Goal: Information Seeking & Learning: Learn about a topic

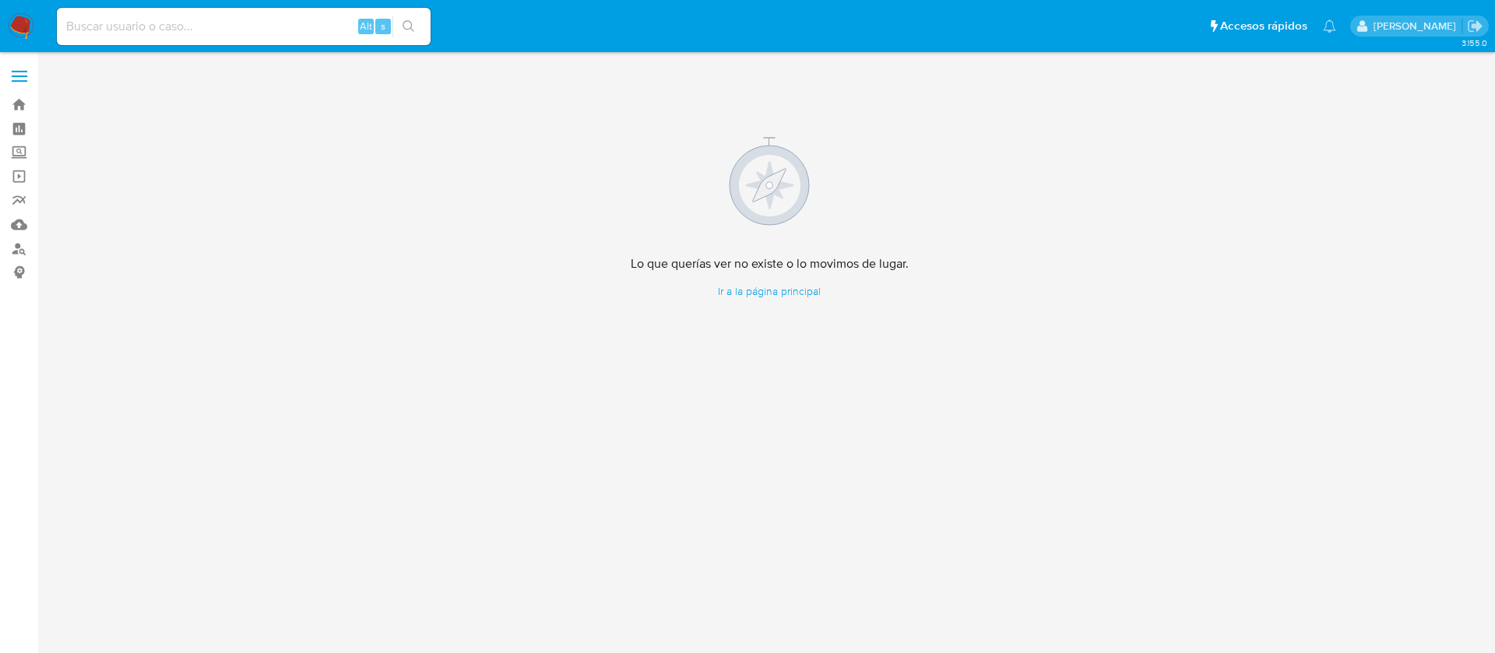
click at [27, 21] on img at bounding box center [21, 26] width 26 height 26
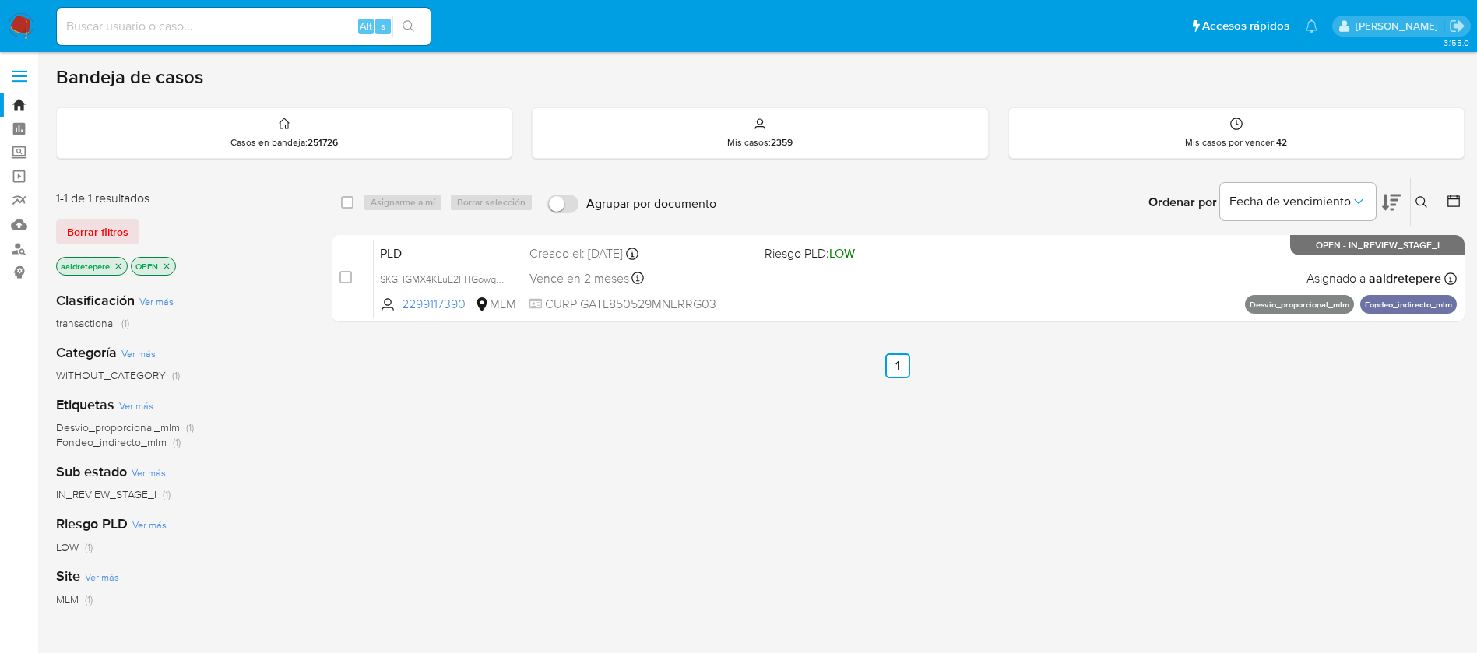
click at [1427, 198] on icon at bounding box center [1422, 202] width 12 height 12
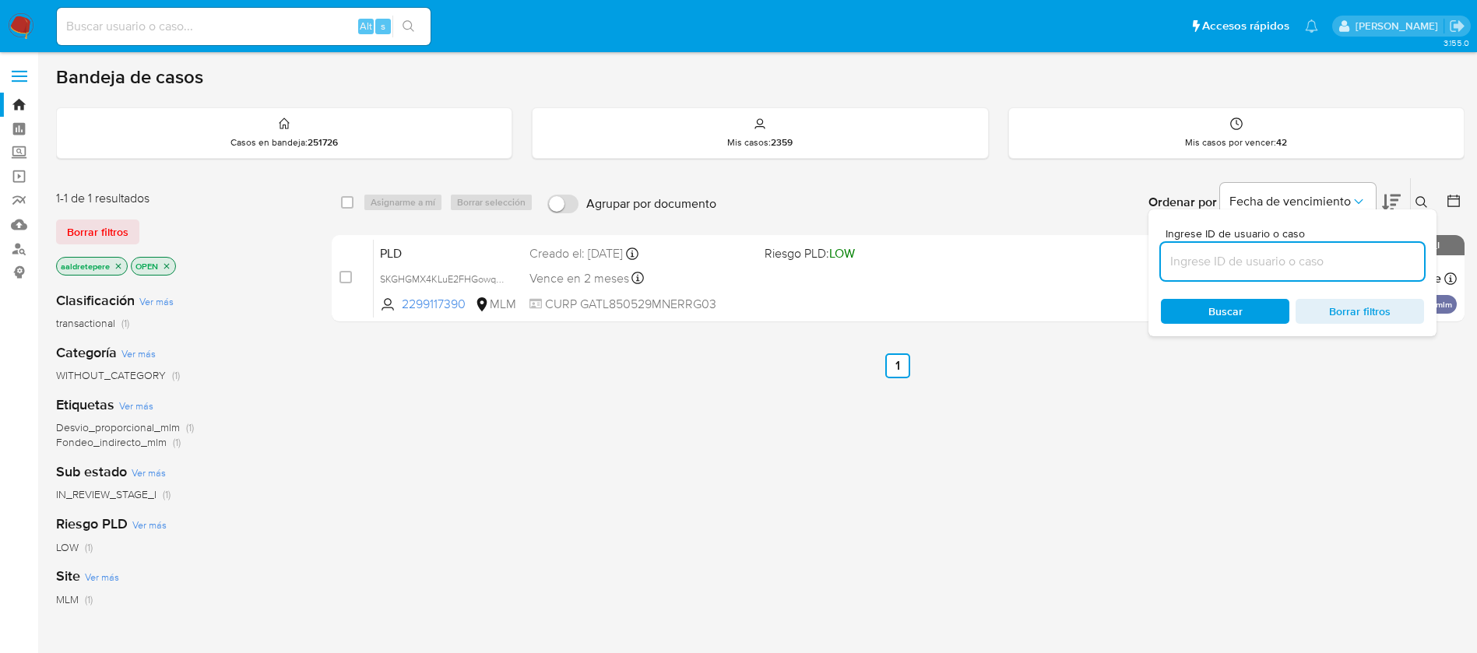
click at [1357, 260] on input at bounding box center [1292, 262] width 263 height 20
type input "8T1GyvvuWMmIaUm7JCM2r4LK"
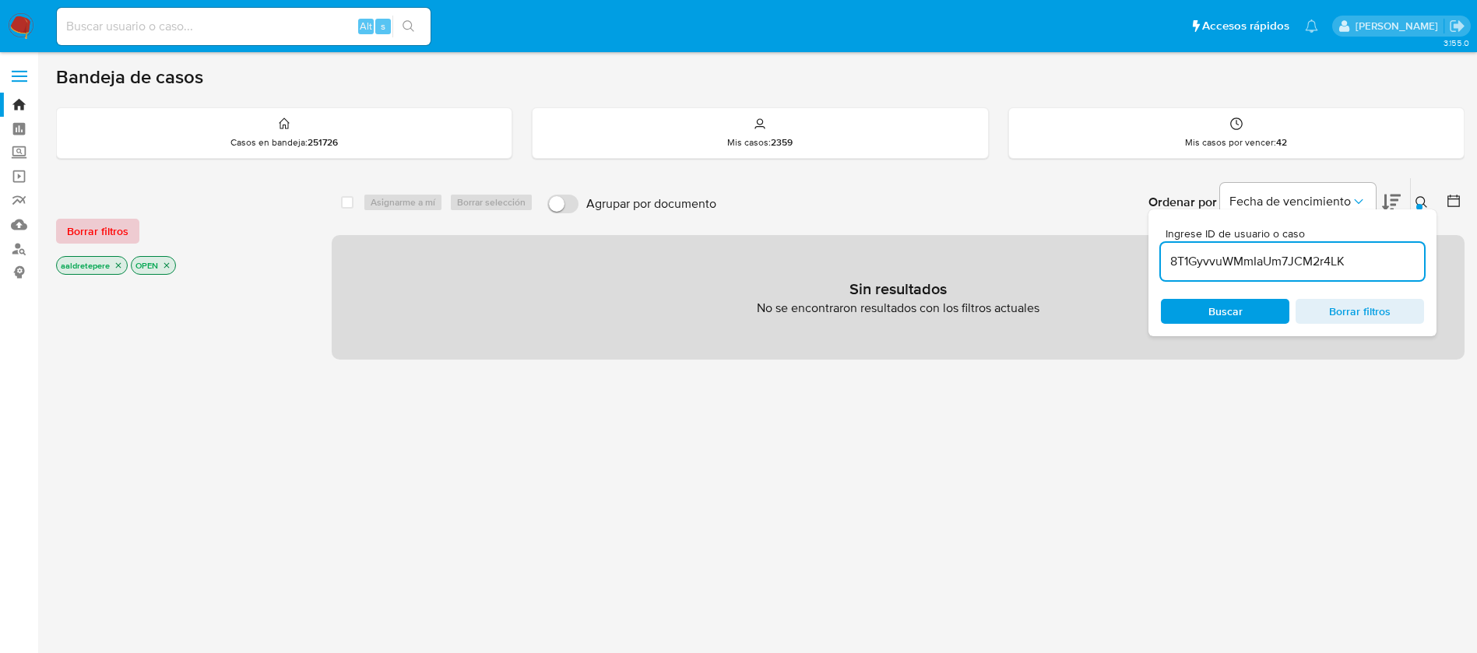
click at [66, 224] on button "Borrar filtros" at bounding box center [97, 231] width 83 height 25
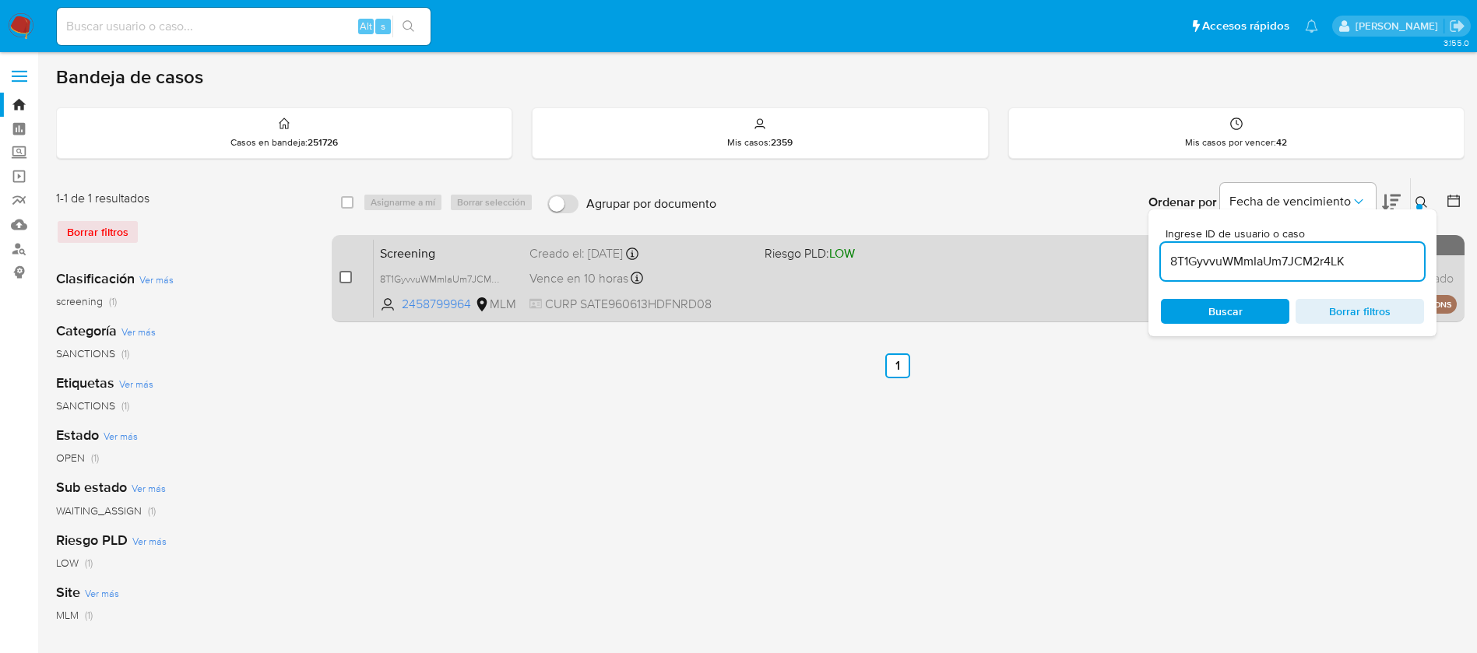
click at [349, 275] on input "checkbox" at bounding box center [346, 277] width 12 height 12
checkbox input "true"
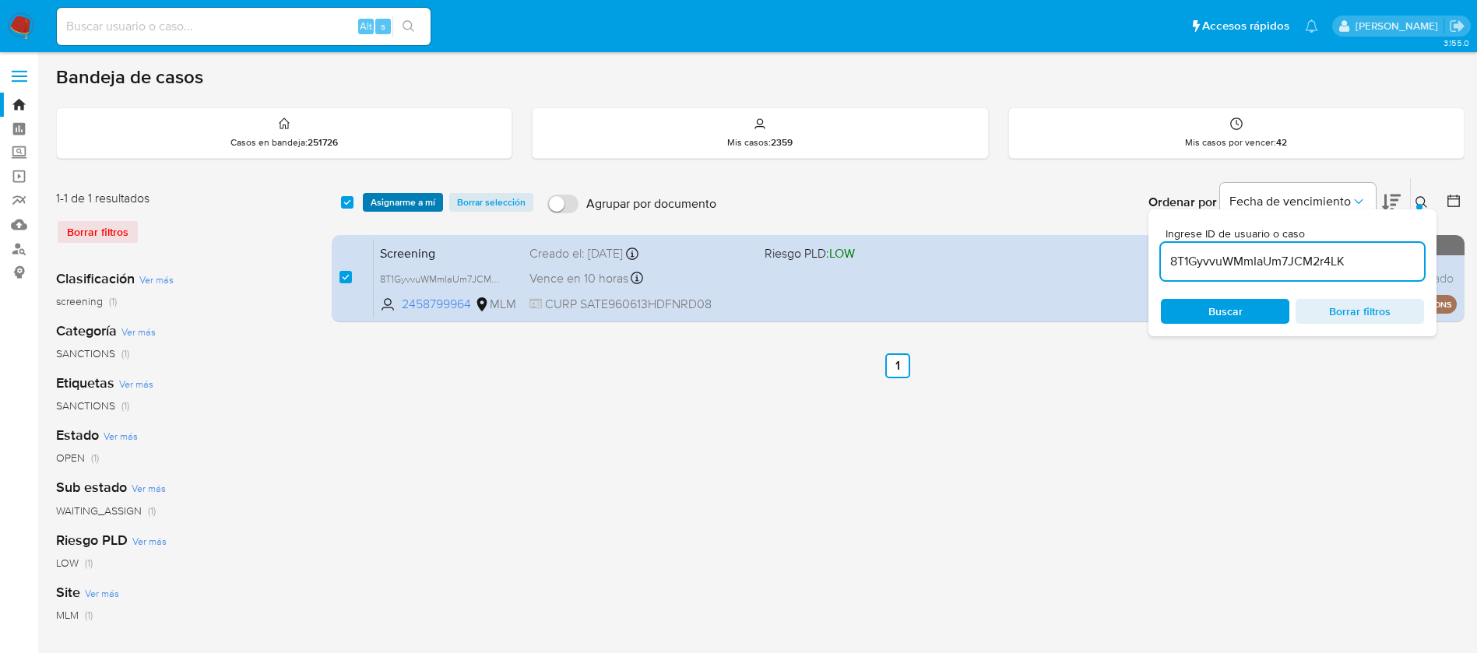
click at [394, 199] on span "Asignarme a mí" at bounding box center [403, 203] width 65 height 16
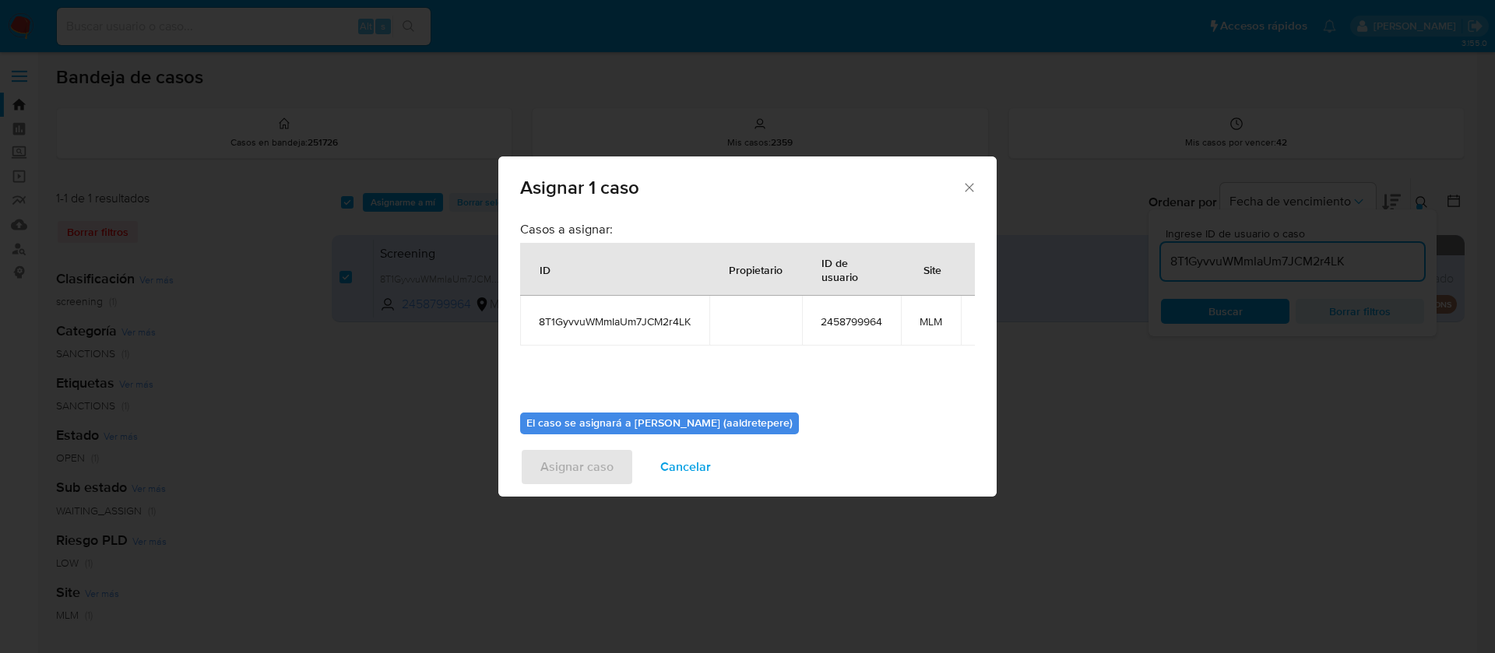
scroll to position [99, 0]
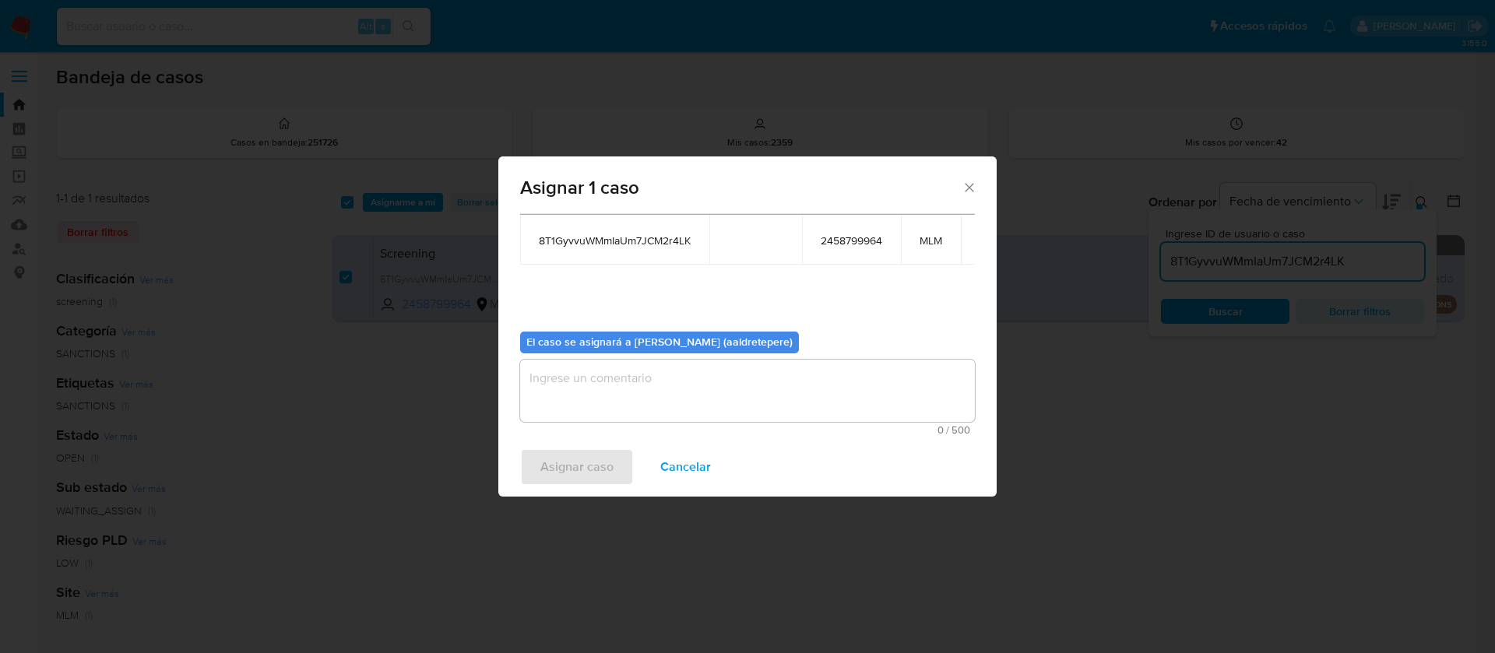
click at [644, 389] on textarea "assign-modal" at bounding box center [747, 391] width 455 height 62
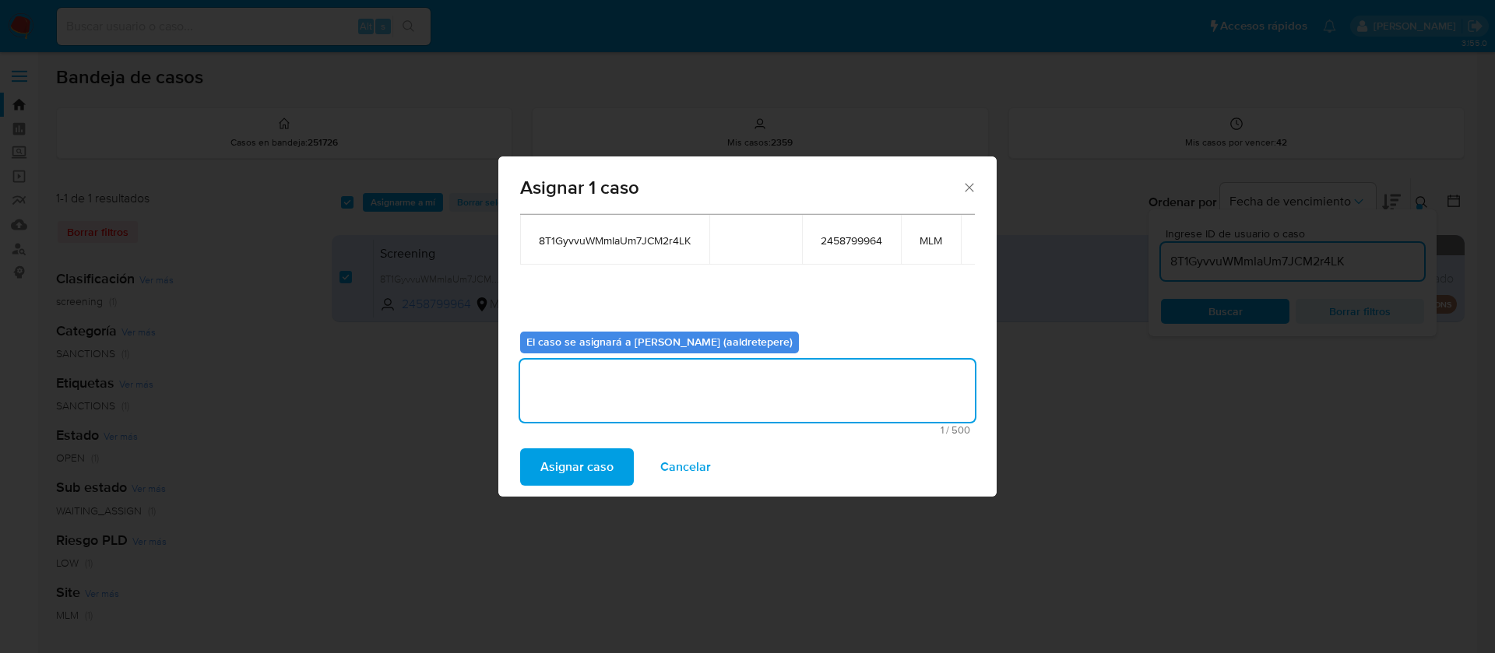
click at [593, 468] on span "Asignar caso" at bounding box center [576, 467] width 73 height 34
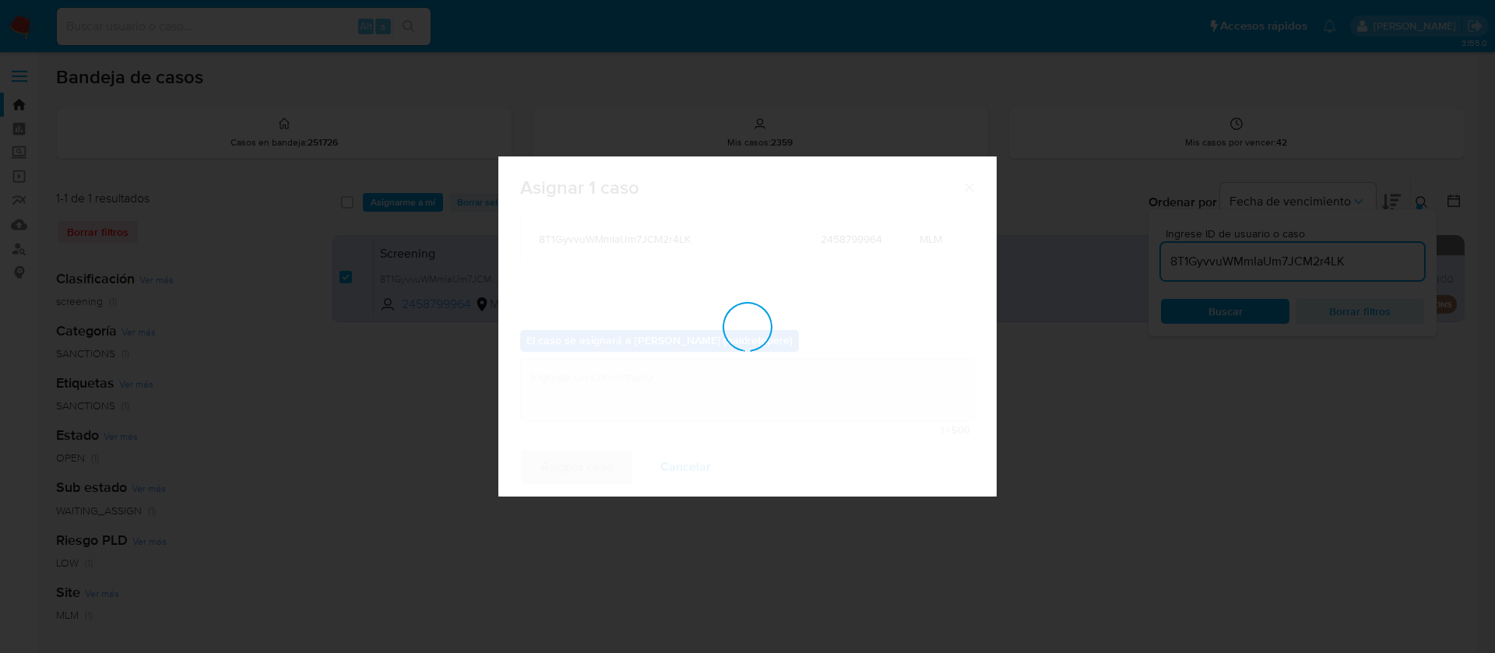
checkbox input "false"
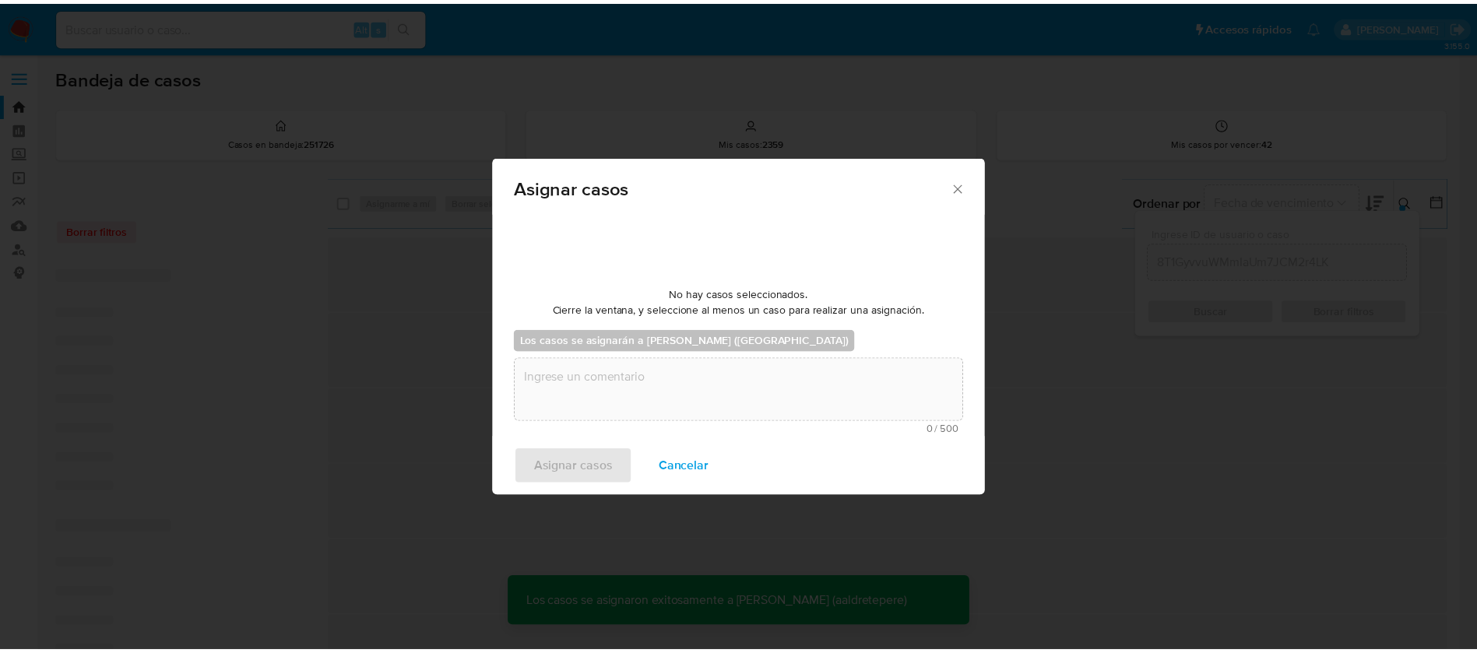
scroll to position [94, 0]
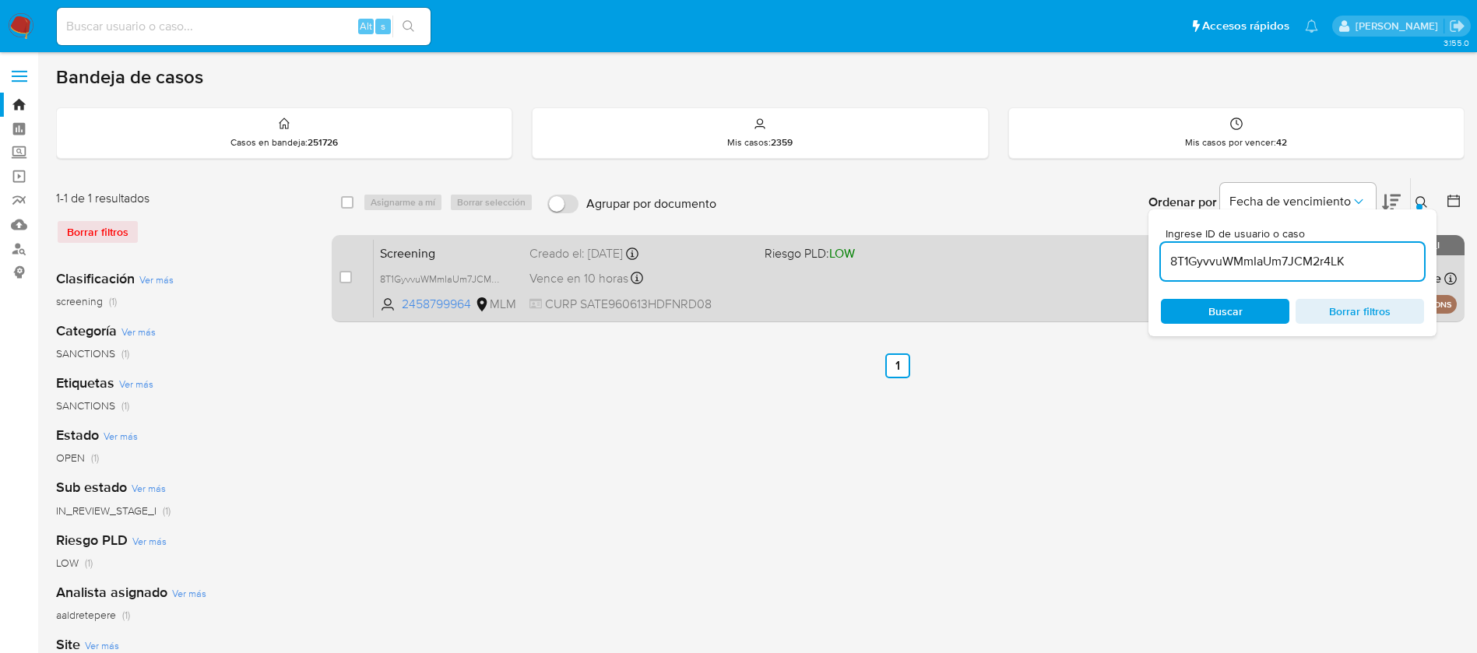
click at [946, 285] on div "Screening 8T1GyvvuWMmIaUm7JCM2r4LK 2458799964 MLM Riesgo PLD: LOW Creado el: 19…" at bounding box center [915, 278] width 1083 height 79
click at [889, 283] on div "Screening 8T1GyvvuWMmIaUm7JCM2r4LK 2458799964 MLM Riesgo PLD: LOW Creado el: 19…" at bounding box center [915, 278] width 1083 height 79
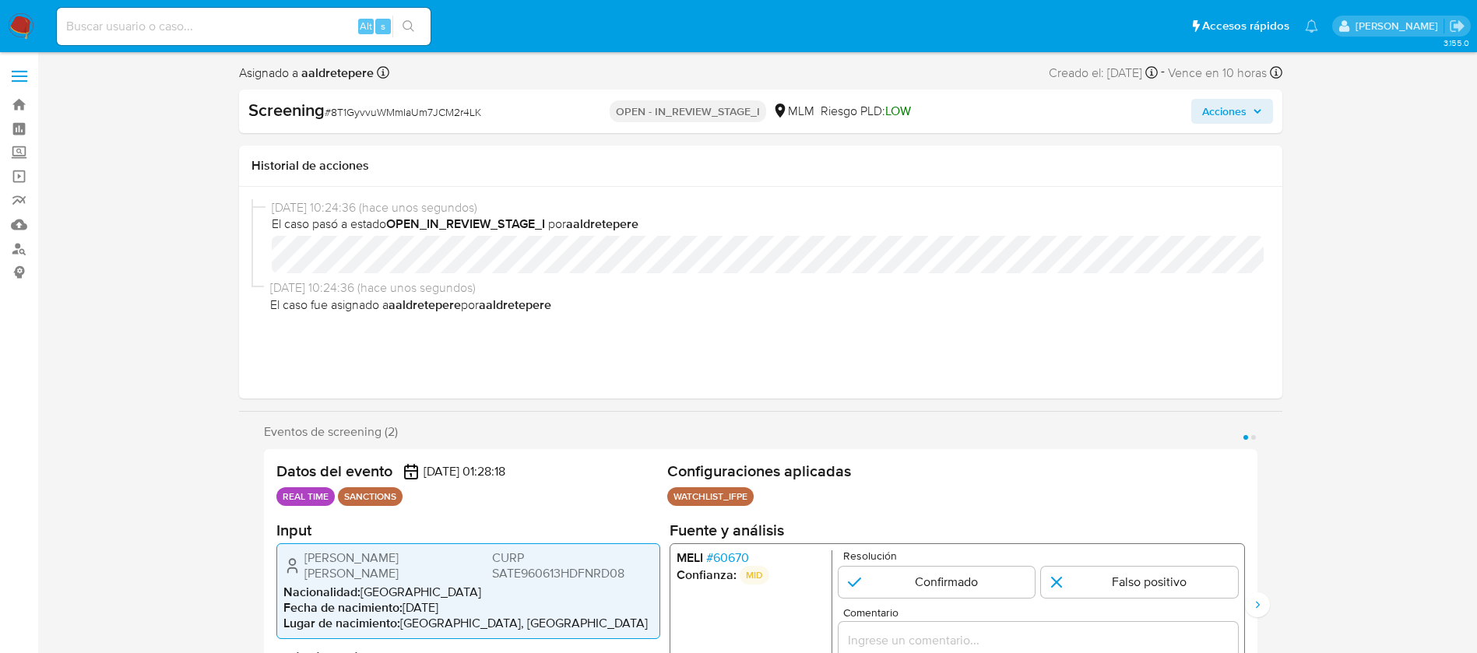
select select "10"
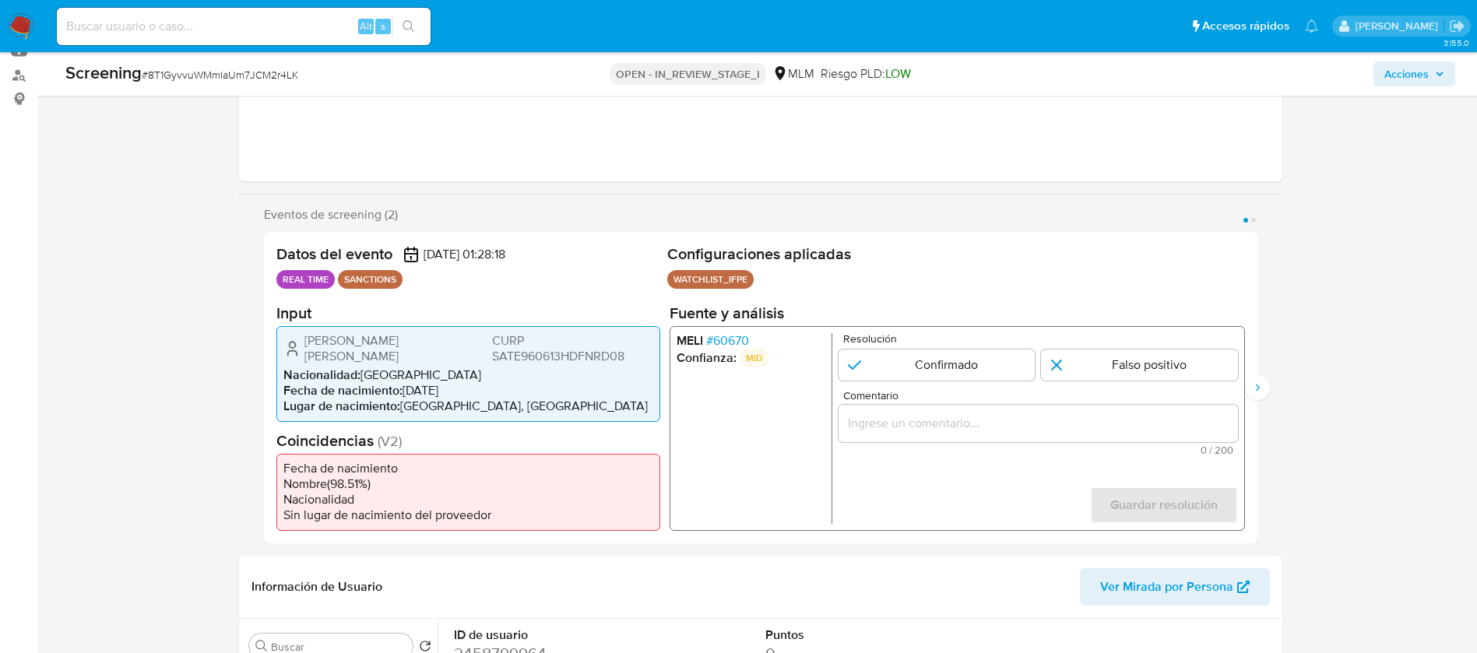
scroll to position [234, 0]
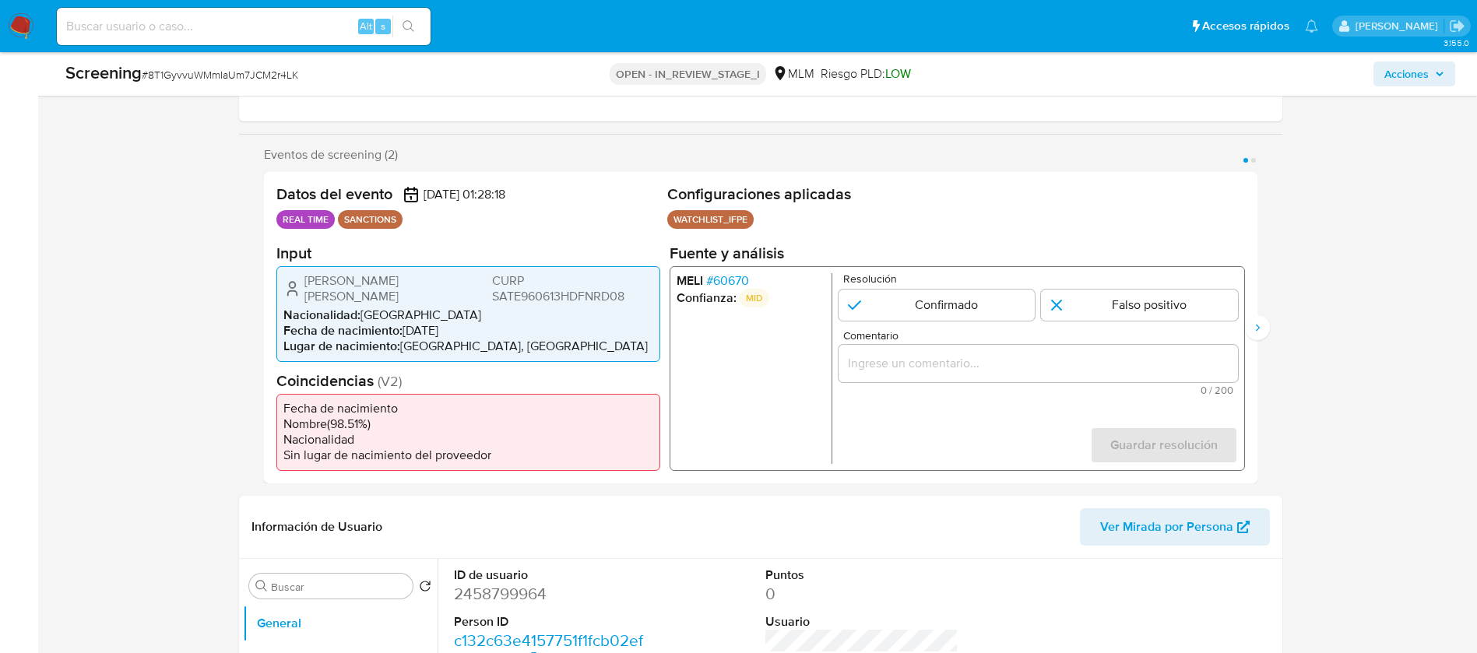
drag, startPoint x: 355, startPoint y: 298, endPoint x: 288, endPoint y: 290, distance: 67.4
click at [288, 290] on div "[PERSON_NAME] [PERSON_NAME] [PERSON_NAME] SATE960613HDFNRD08" at bounding box center [468, 288] width 370 height 31
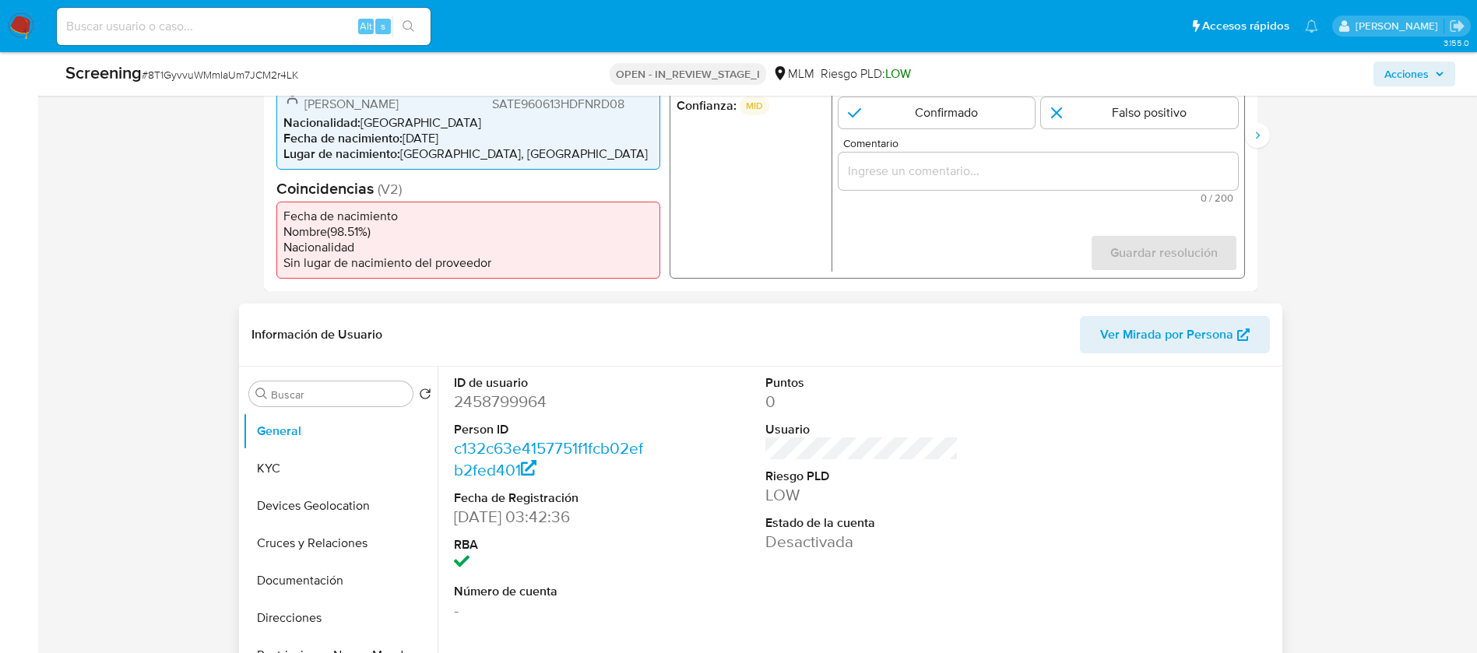
scroll to position [701, 0]
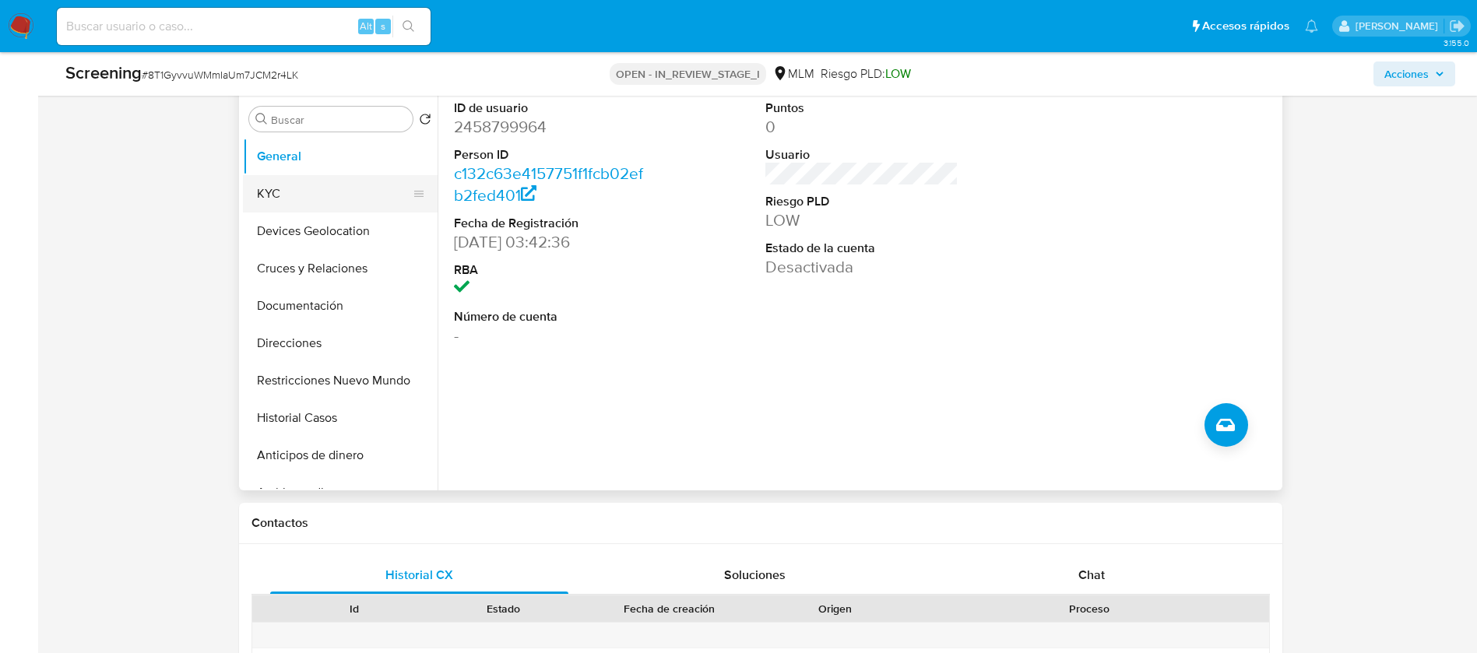
click at [277, 188] on button "KYC" at bounding box center [334, 193] width 182 height 37
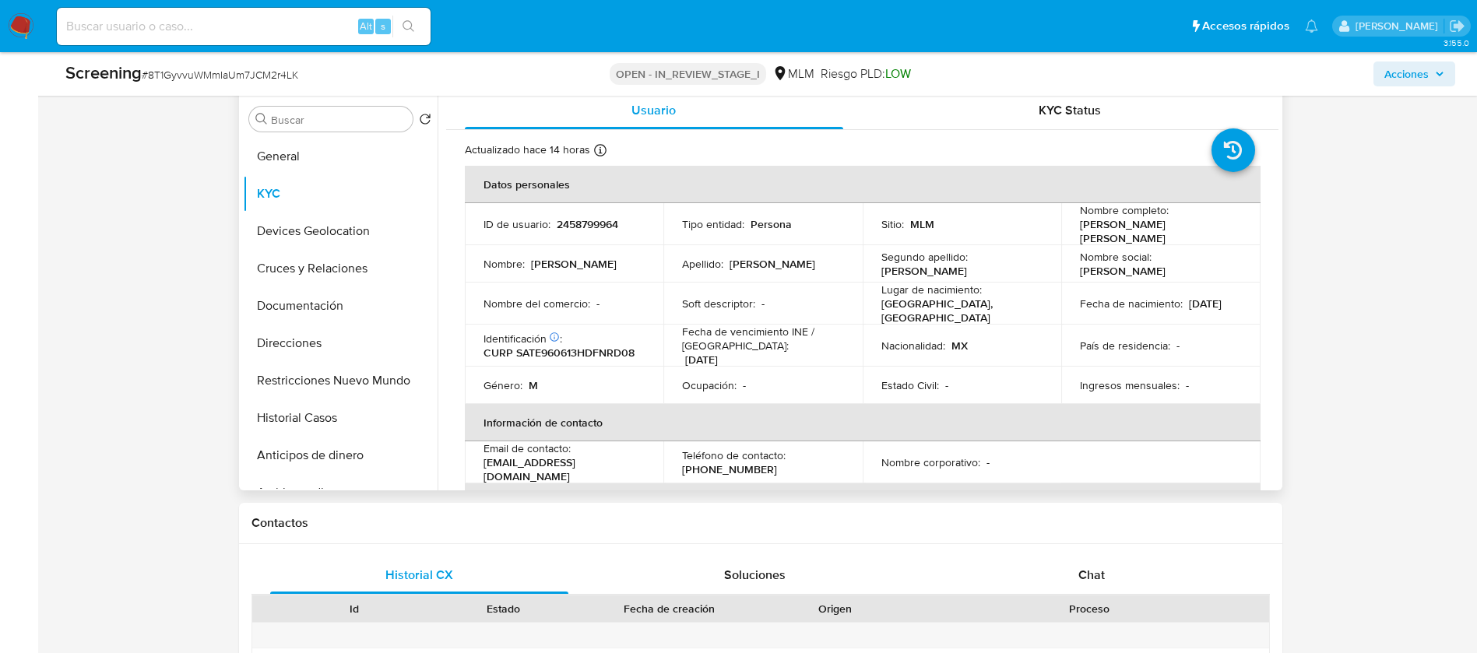
drag, startPoint x: 1147, startPoint y: 308, endPoint x: 1070, endPoint y: 314, distance: 77.3
click at [1070, 314] on td "Fecha de nacimiento : [DEMOGRAPHIC_DATA]" at bounding box center [1160, 304] width 199 height 42
copy p "[DATE]"
click at [601, 346] on p "CURP SATE960613HDFNRD08" at bounding box center [559, 353] width 151 height 14
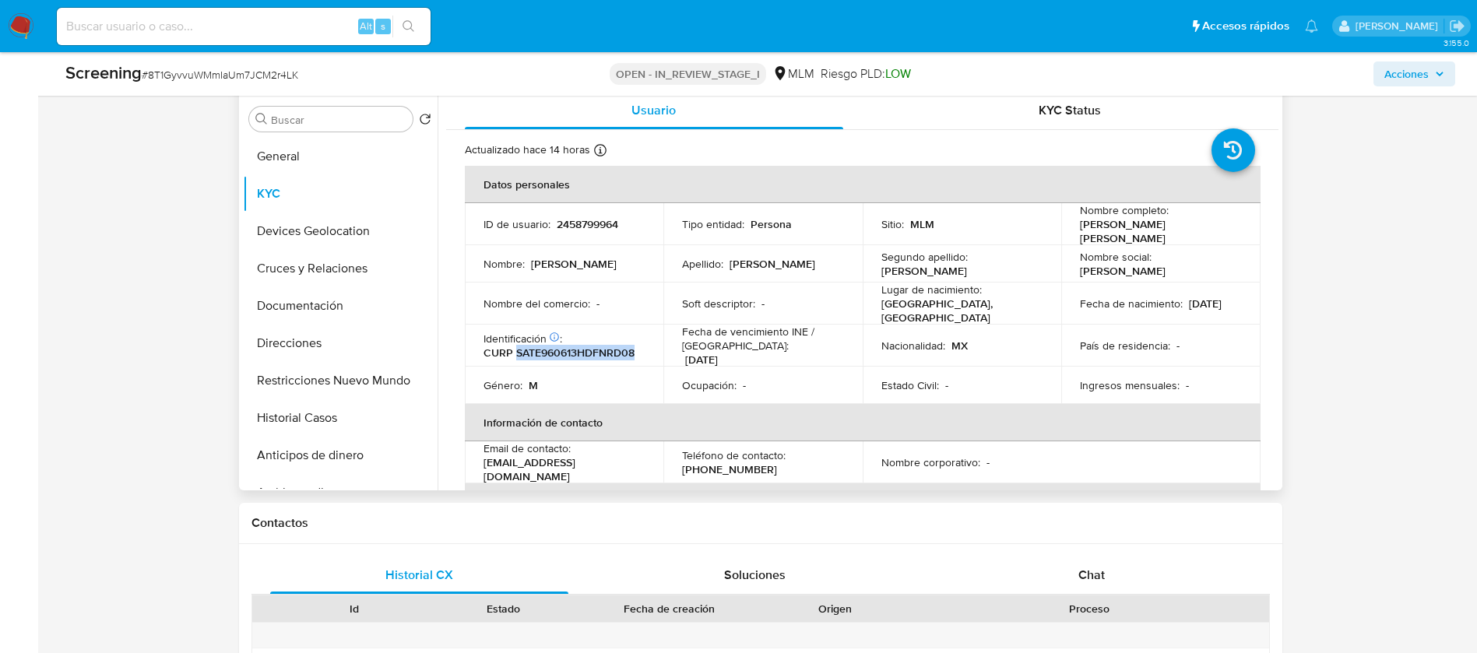
copy p "SATE960613HDFNRD08"
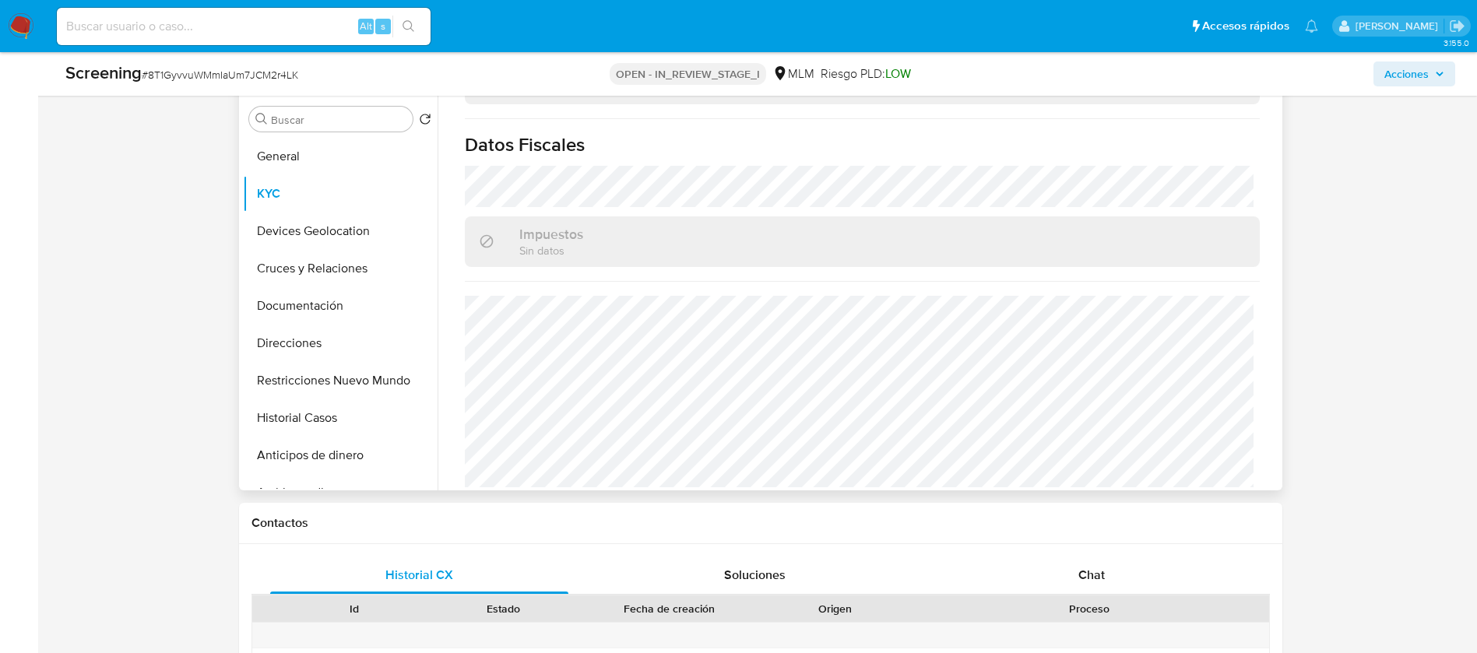
scroll to position [1285, 0]
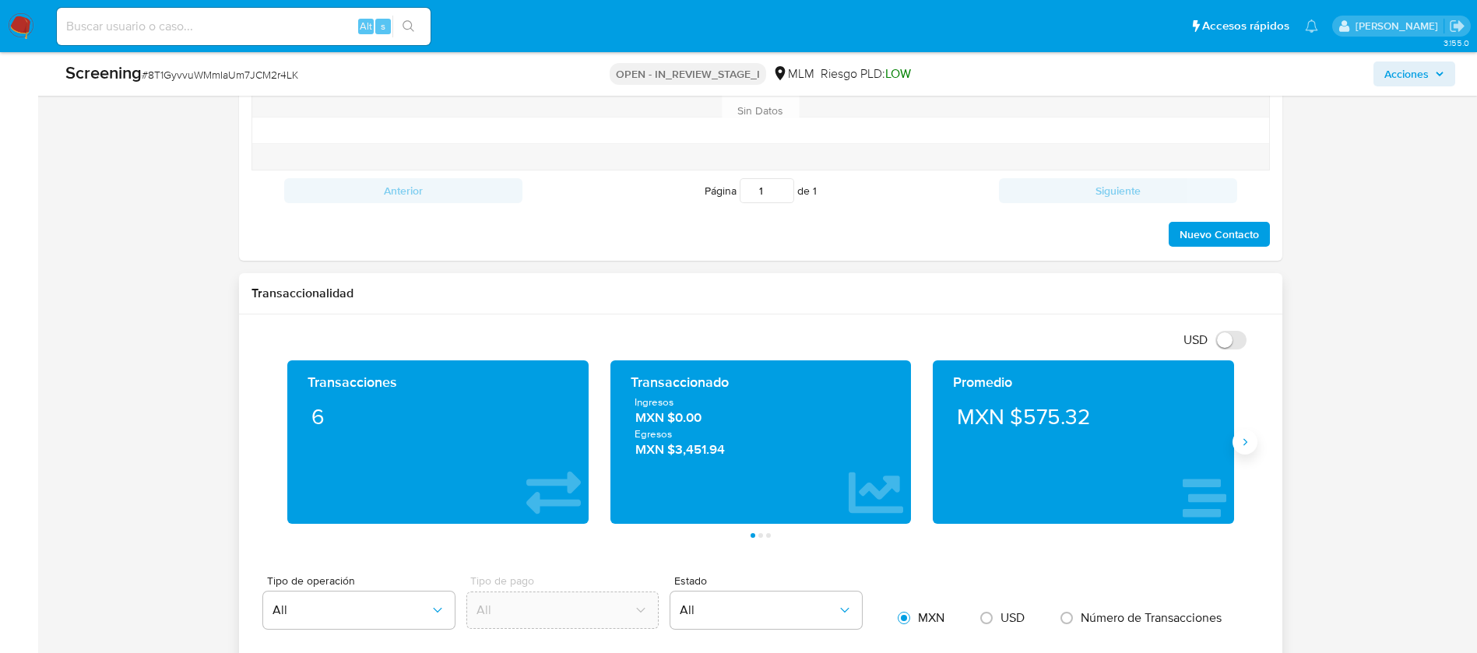
click at [1248, 434] on button "Siguiente" at bounding box center [1245, 442] width 25 height 25
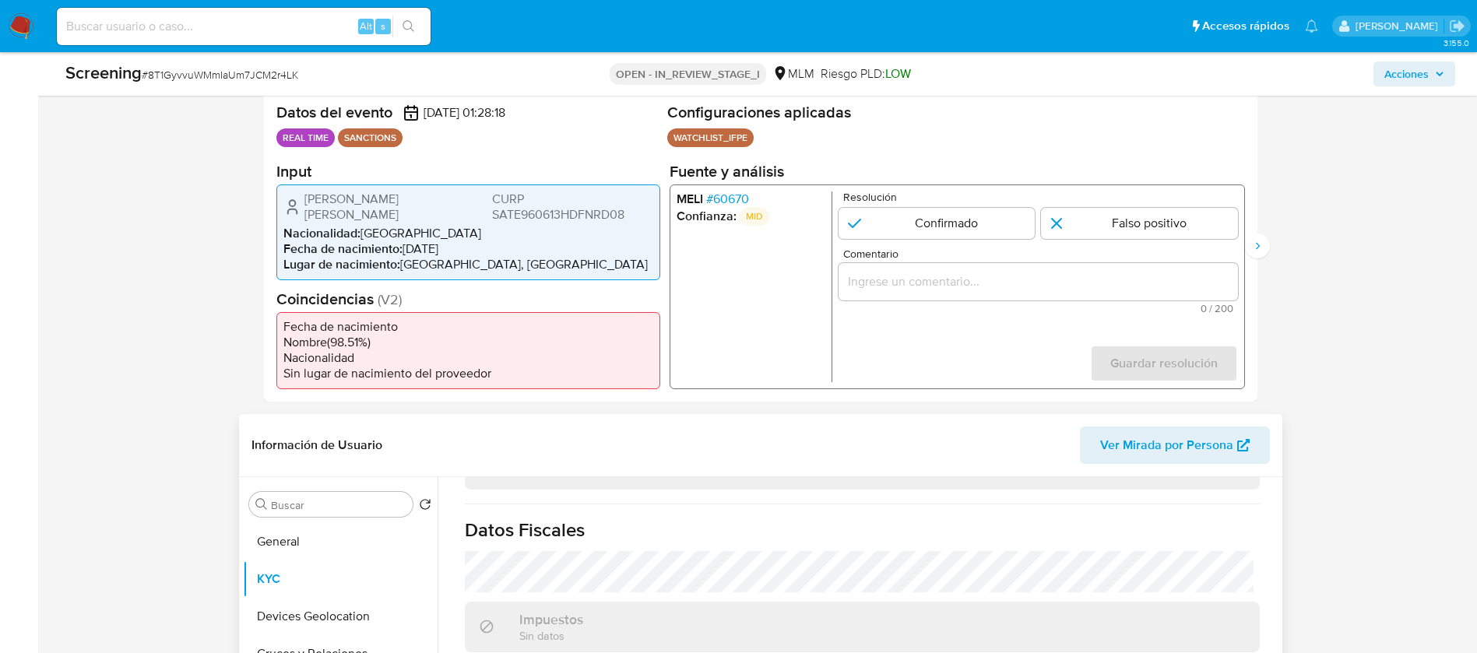
scroll to position [467, 0]
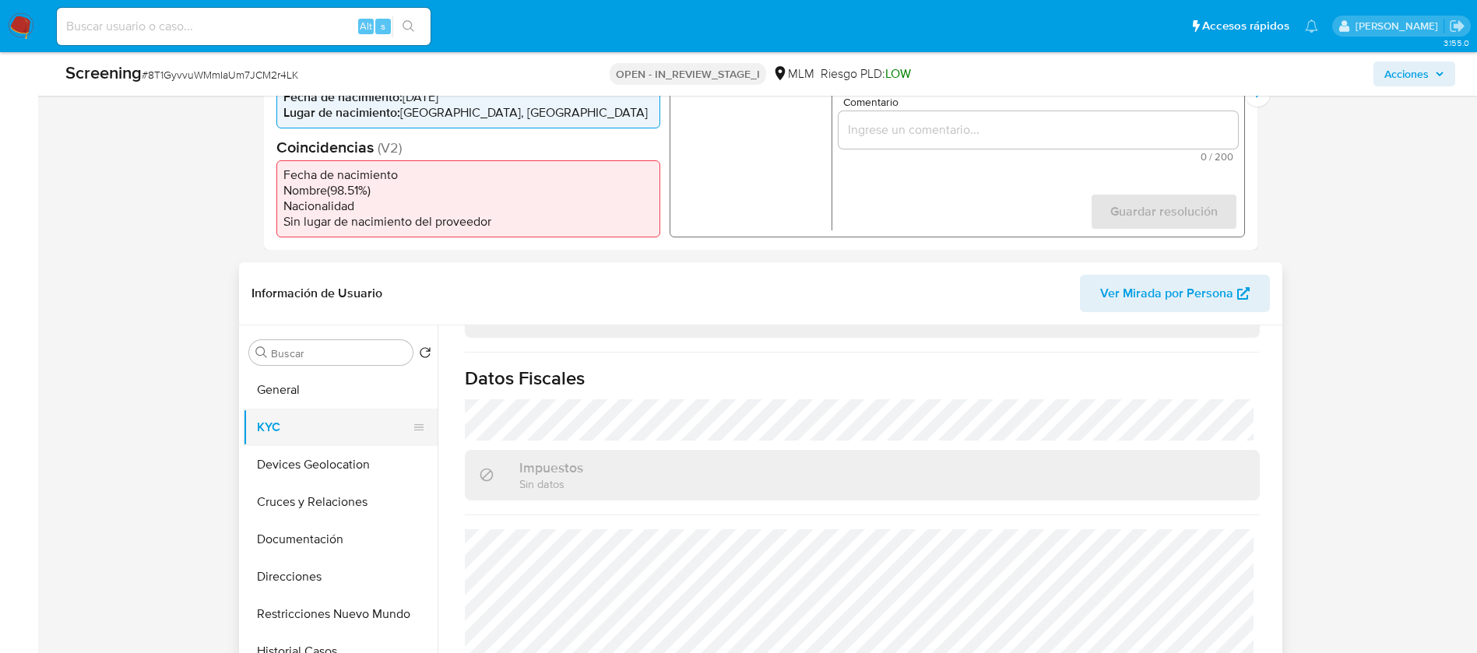
click at [319, 420] on button "KYC" at bounding box center [334, 427] width 182 height 37
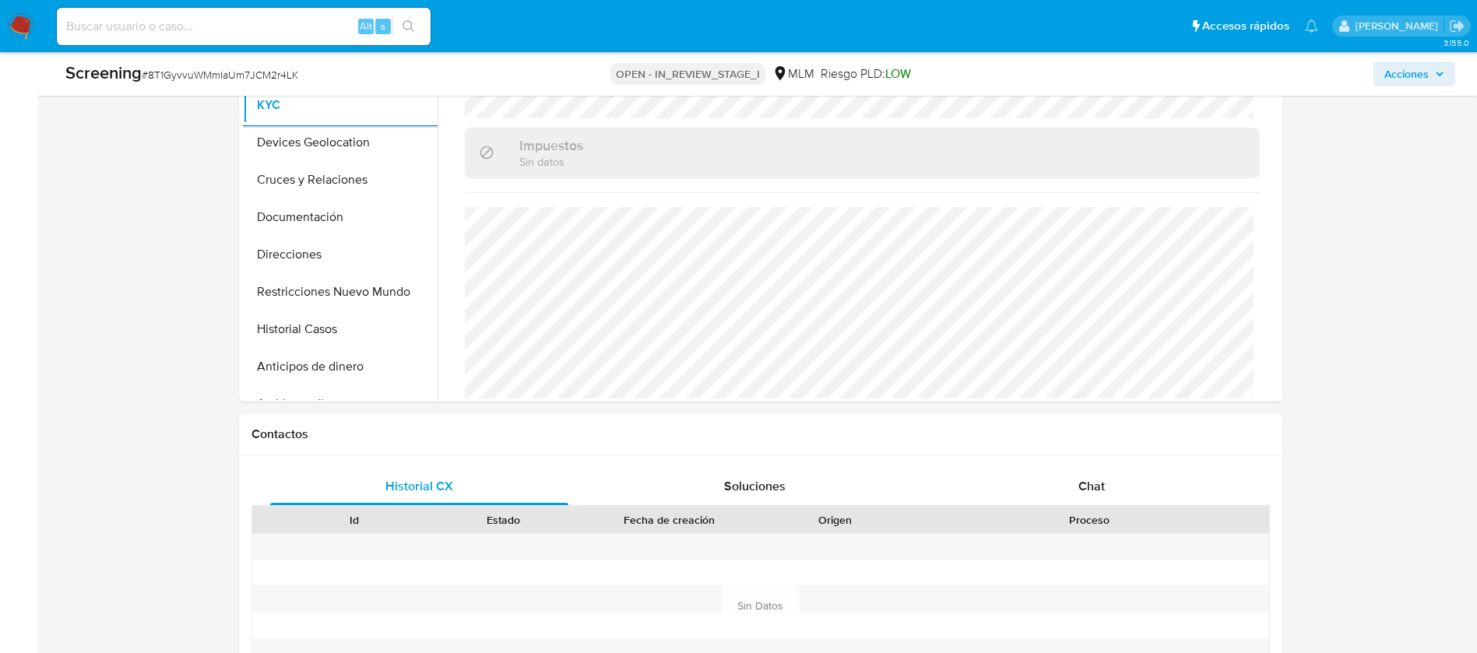
scroll to position [453, 0]
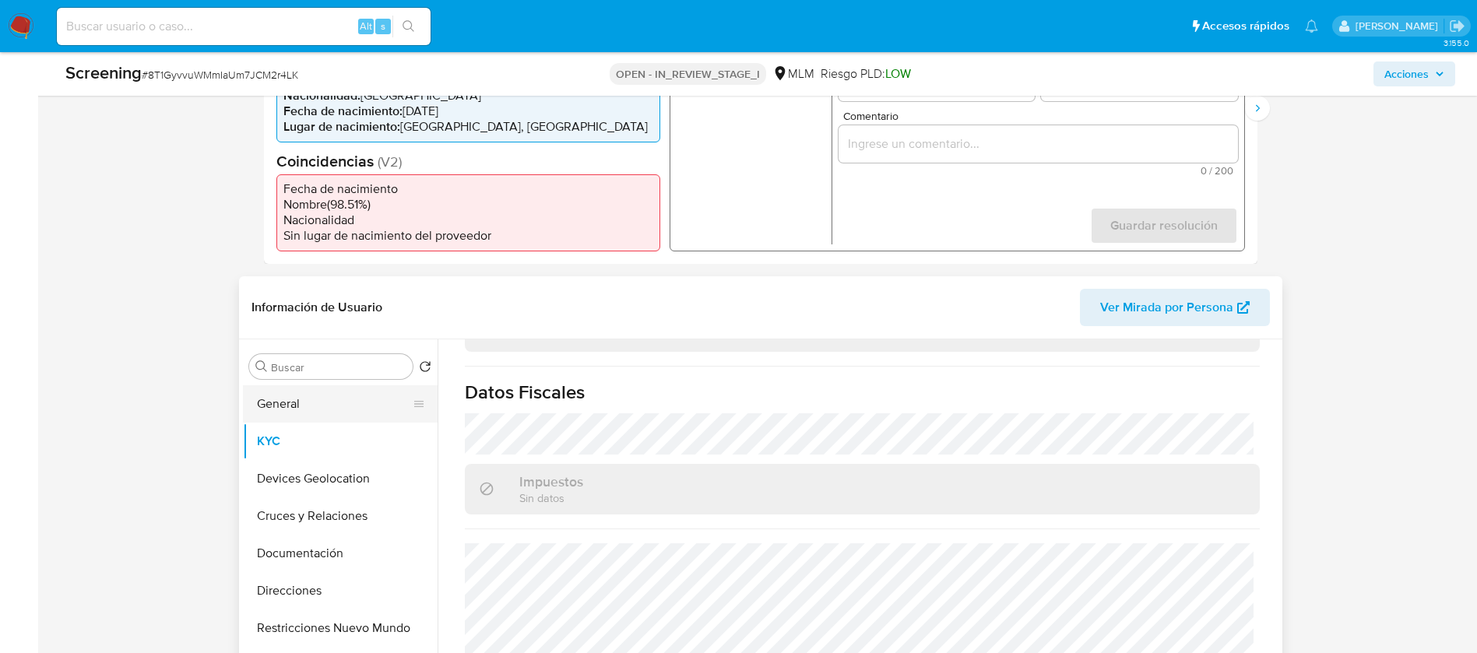
click at [338, 403] on button "General" at bounding box center [334, 403] width 182 height 37
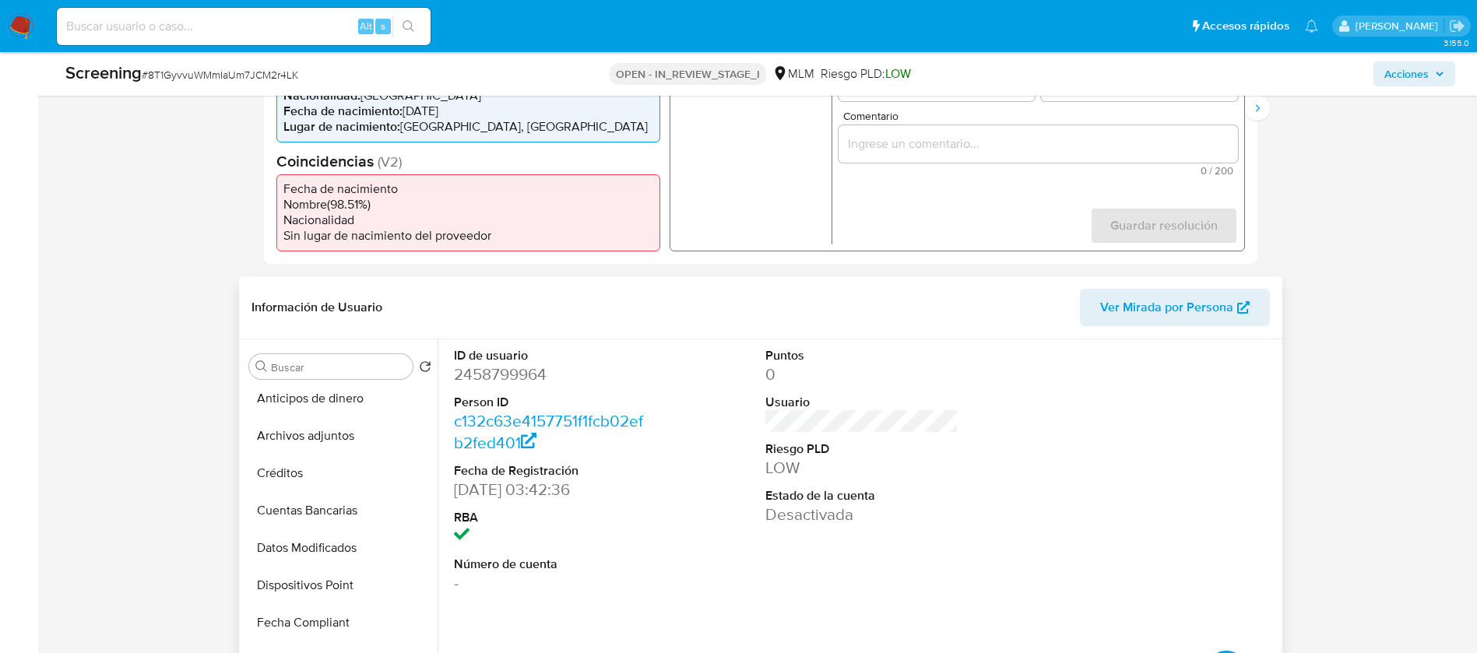
scroll to position [234, 0]
click at [332, 400] on button "Restricciones Nuevo Mundo" at bounding box center [334, 394] width 182 height 37
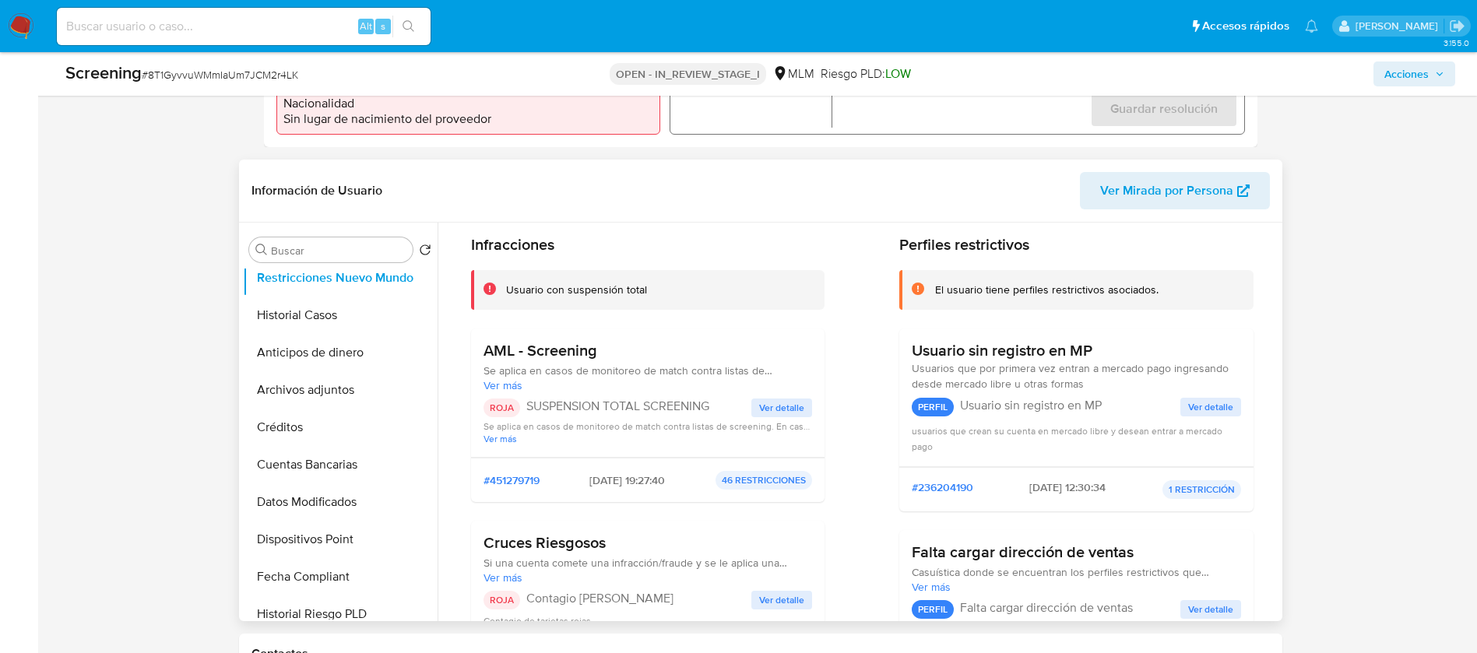
scroll to position [0, 0]
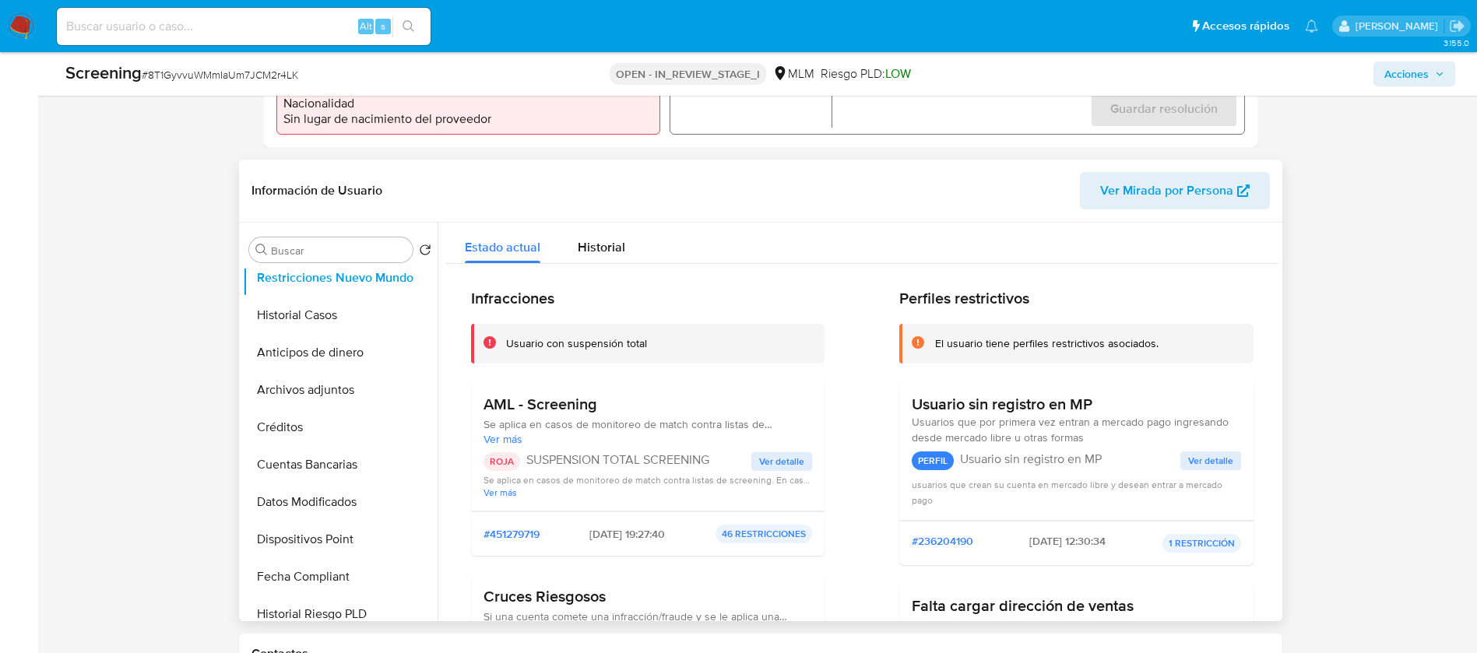
click at [769, 464] on span "Ver detalle" at bounding box center [781, 462] width 45 height 16
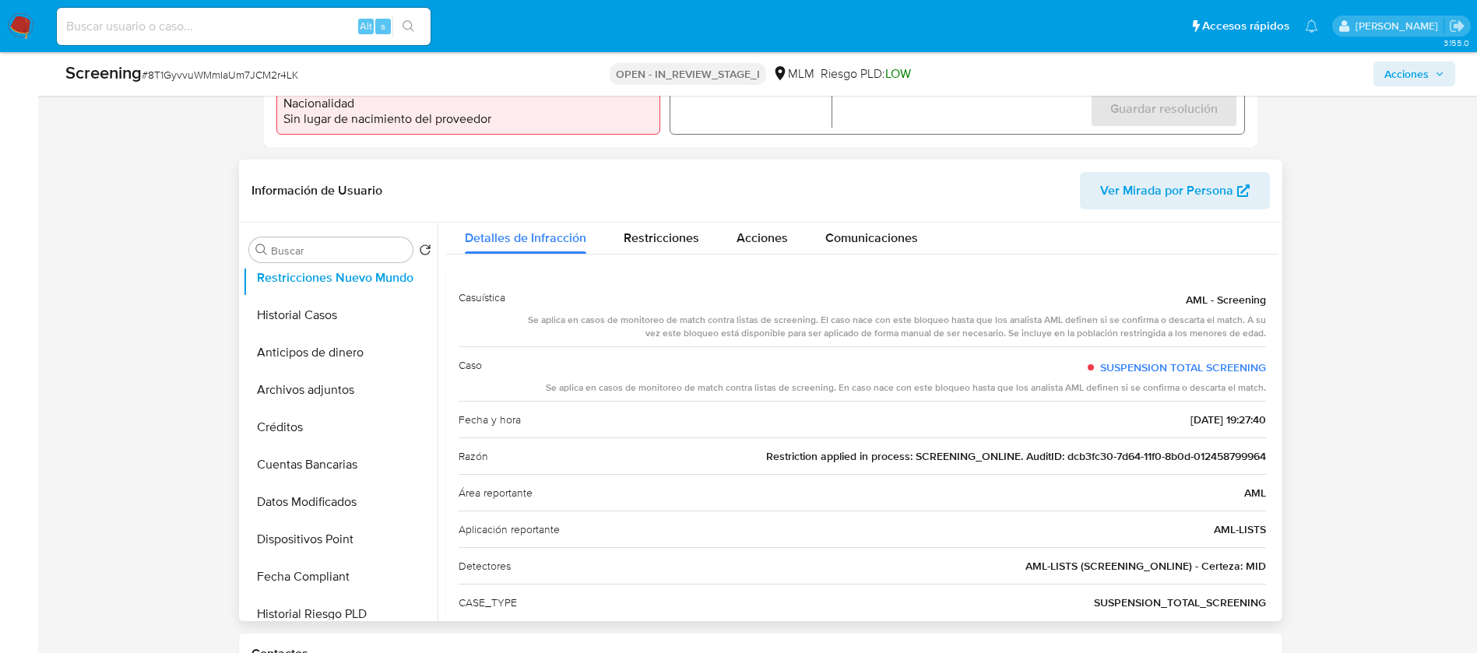
scroll to position [66, 0]
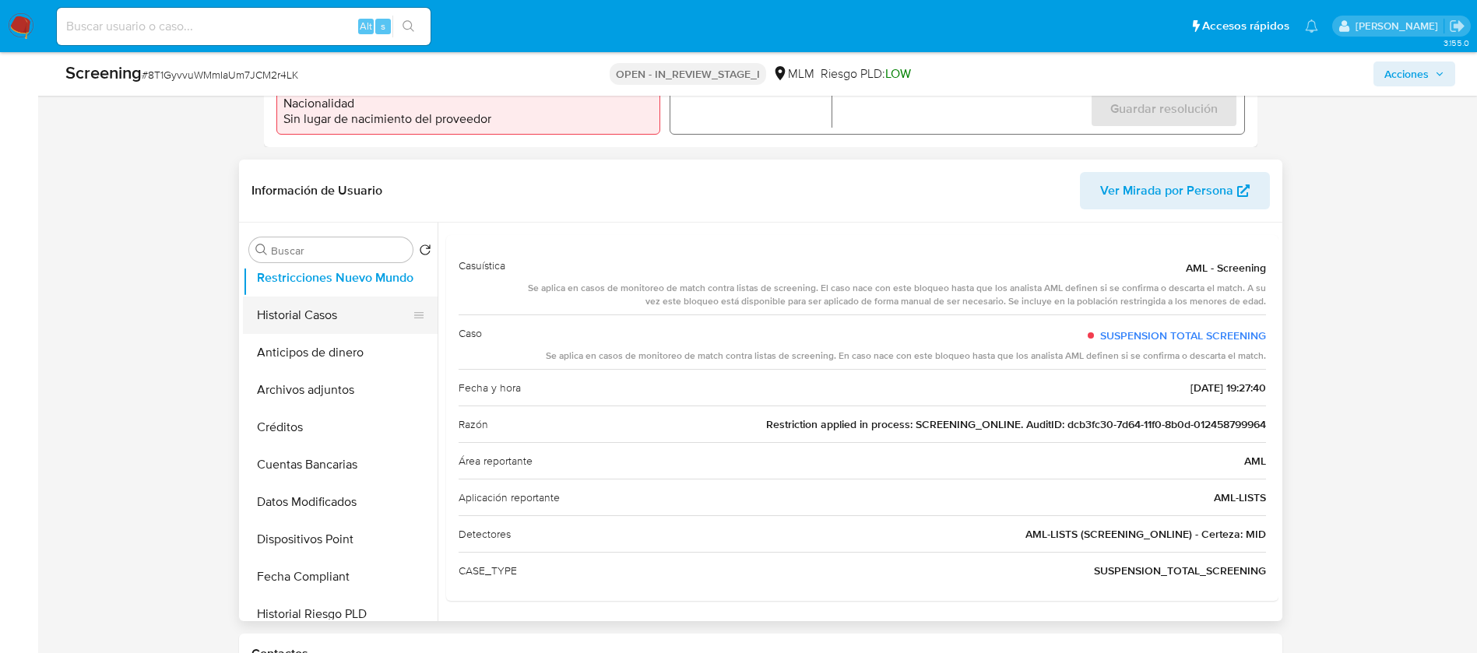
click at [320, 307] on button "Historial Casos" at bounding box center [334, 315] width 182 height 37
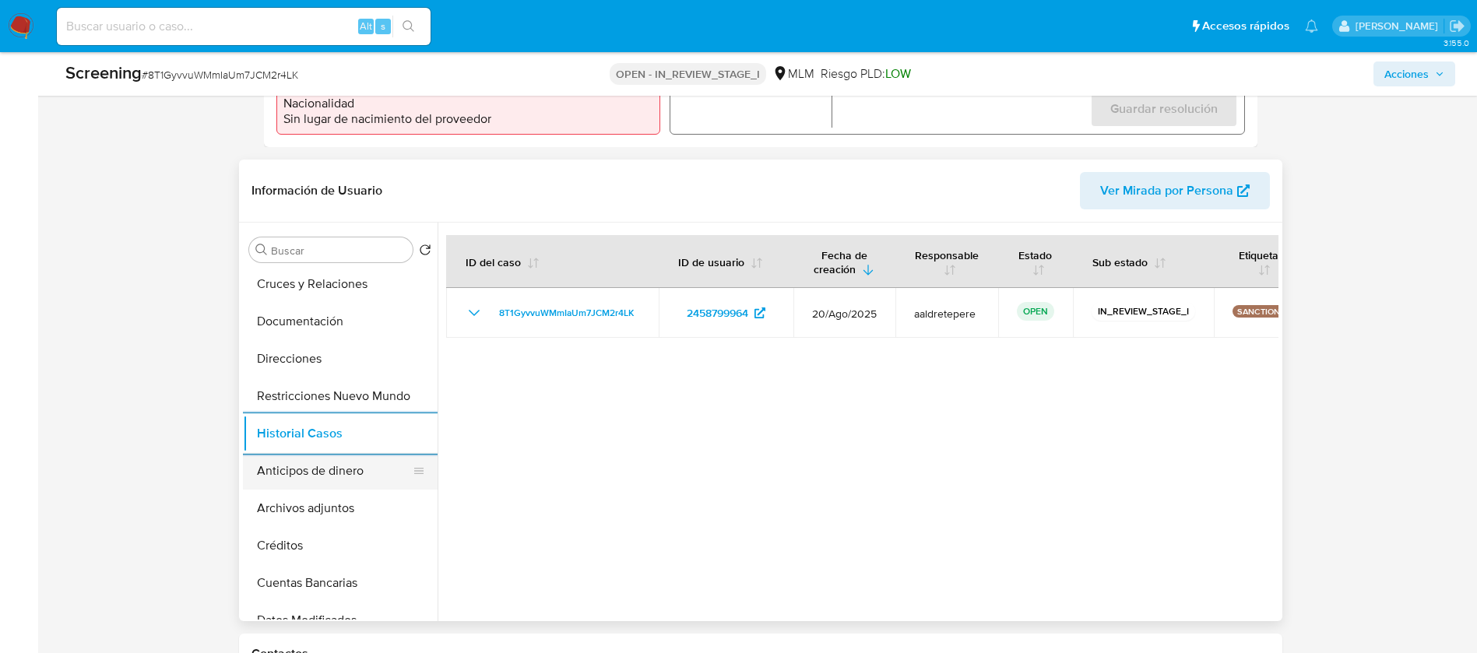
scroll to position [0, 0]
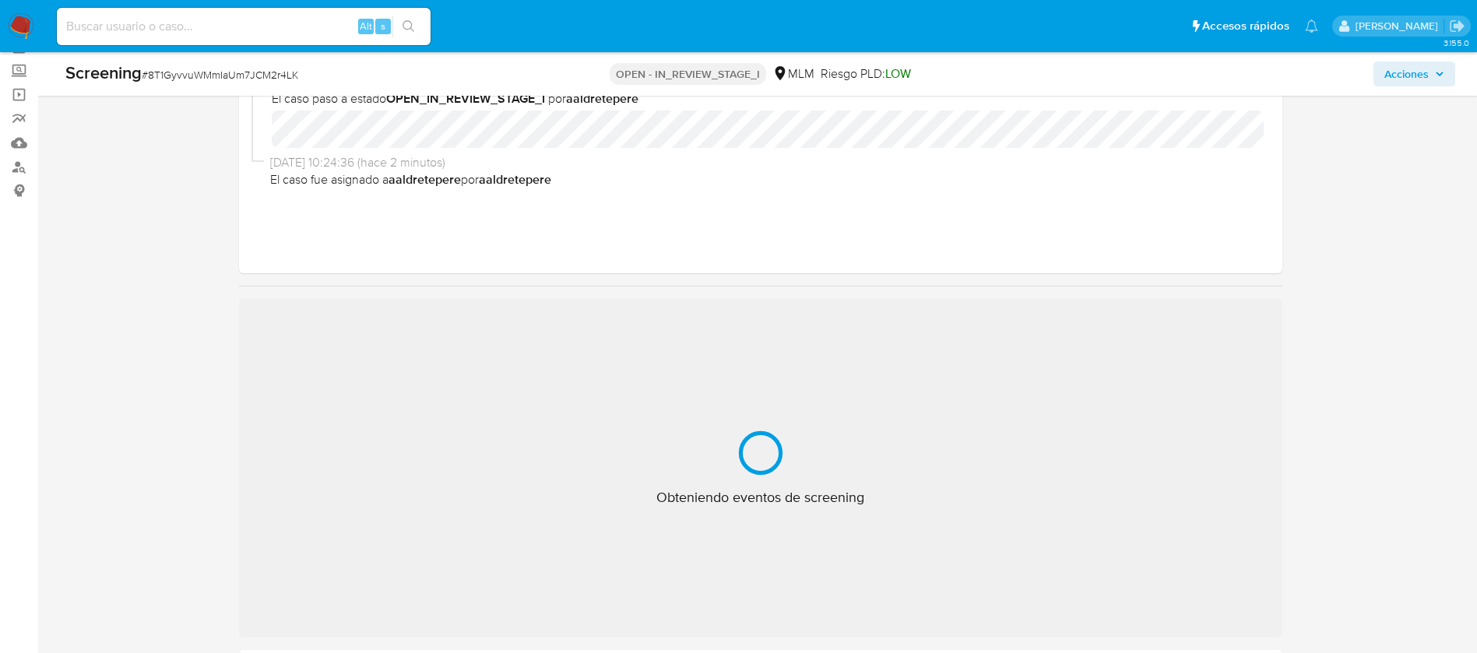
scroll to position [117, 0]
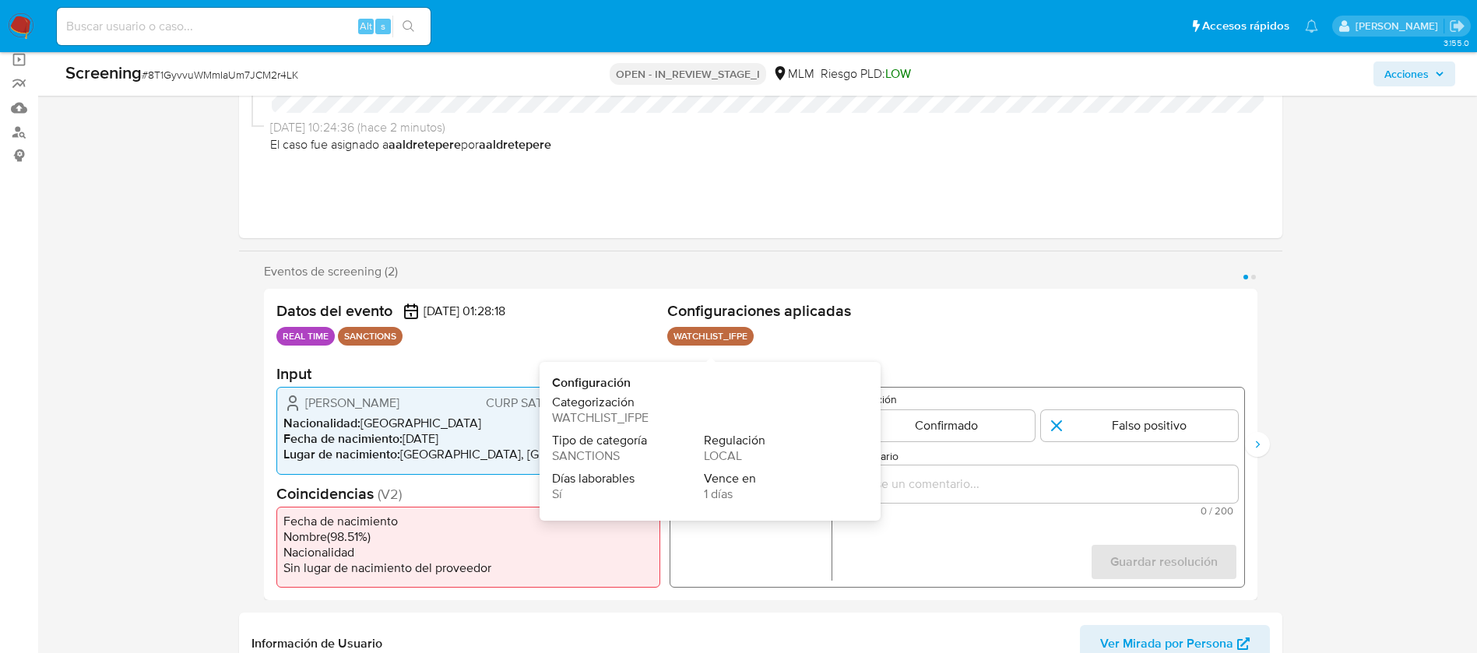
select select "10"
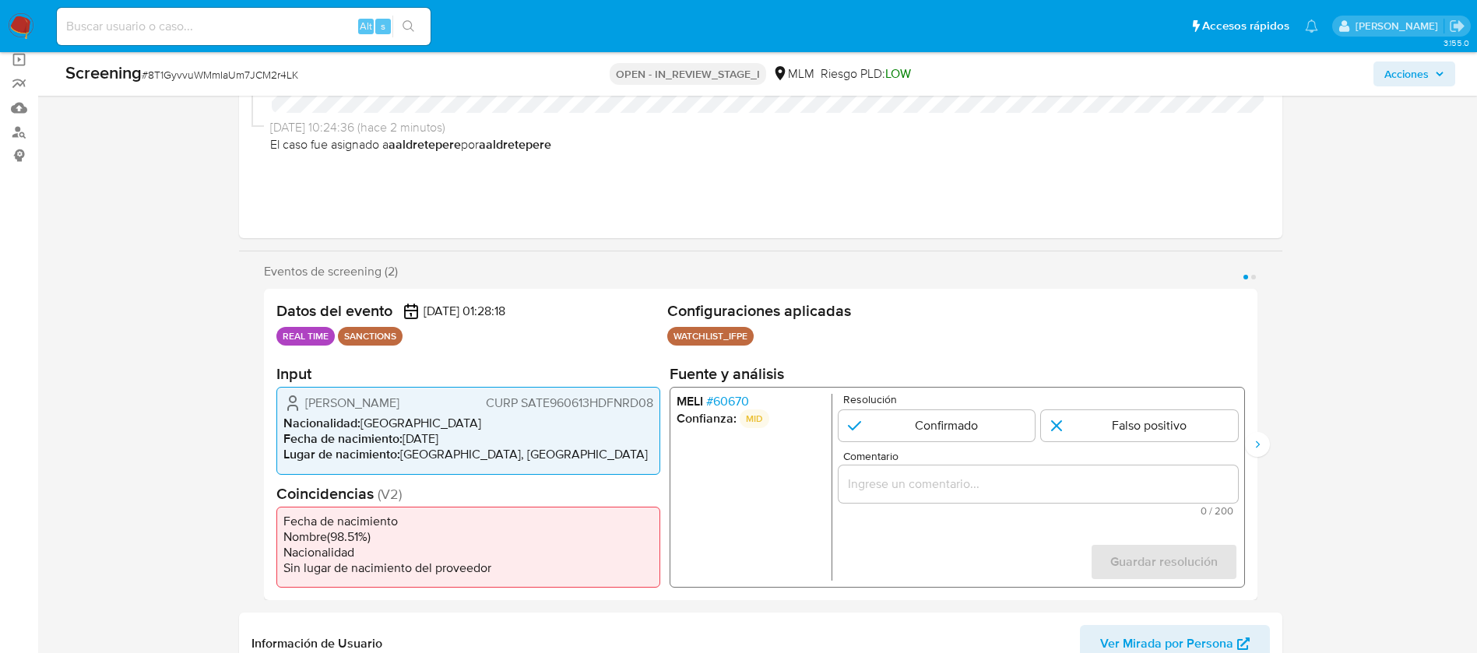
click at [741, 396] on span "# 60670" at bounding box center [727, 402] width 43 height 16
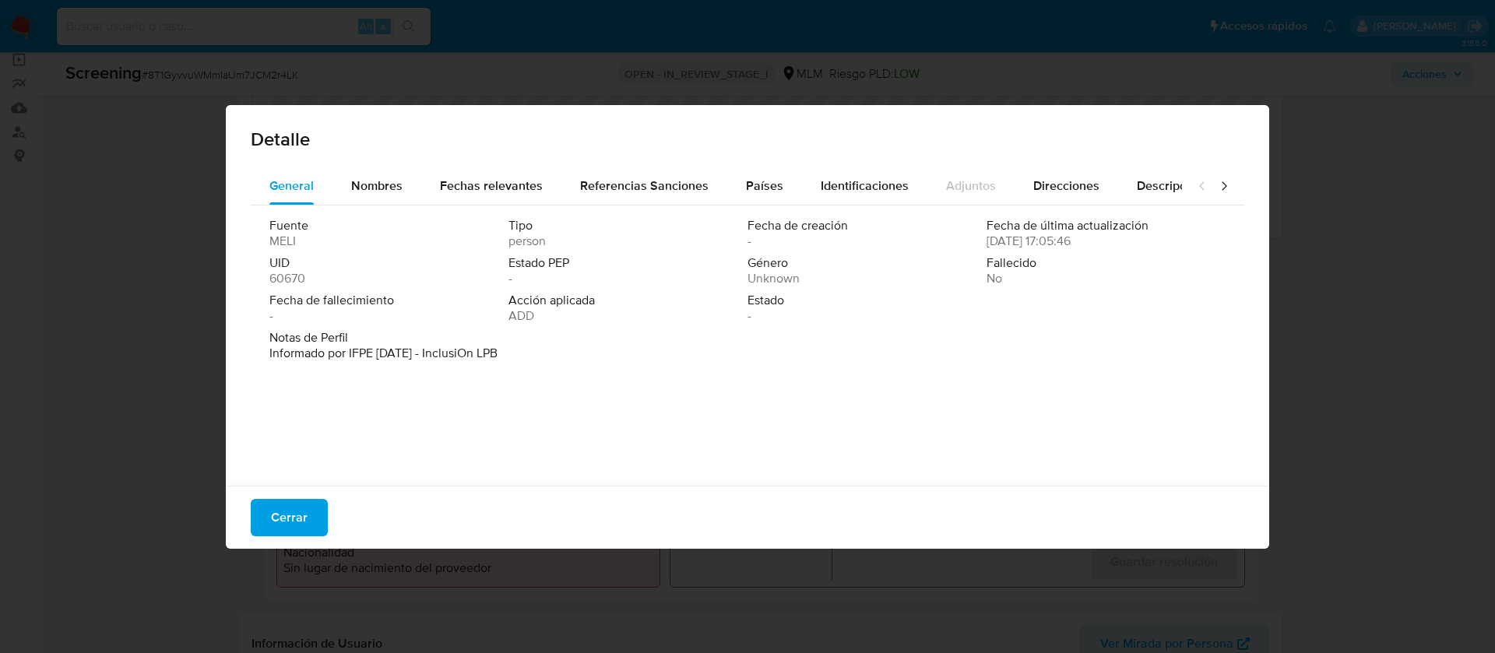
drag, startPoint x: 446, startPoint y: 357, endPoint x: 536, endPoint y: 359, distance: 89.6
click at [536, 359] on div "Notas de Perfil Informado por IFPE 09-01-2023 - InclusiOn LPB" at bounding box center [747, 345] width 956 height 31
drag, startPoint x: 509, startPoint y: 324, endPoint x: 525, endPoint y: 321, distance: 15.9
click at [525, 321] on div "Fuente MELI Tipo person Fecha de creación - Fecha de última actualización 09/02…" at bounding box center [747, 274] width 956 height 112
click at [520, 185] on span "Fechas relevantes" at bounding box center [491, 186] width 103 height 18
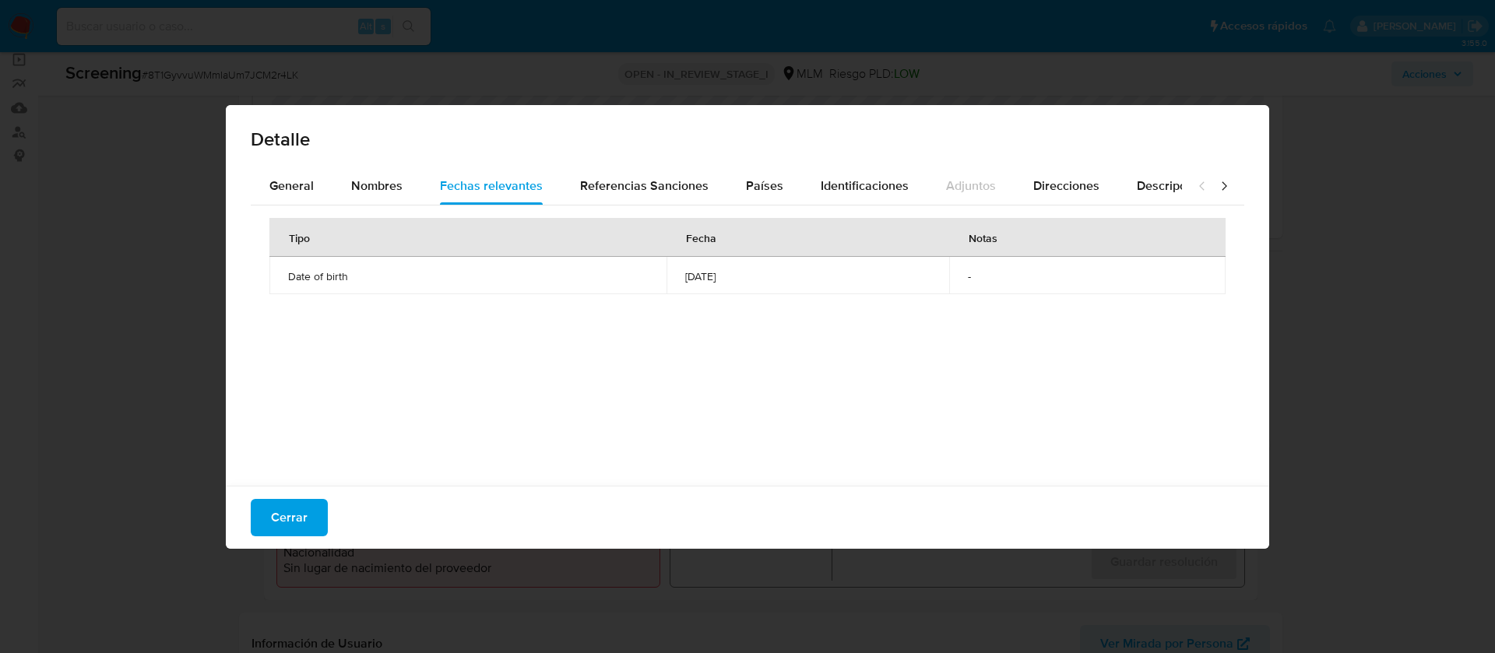
drag, startPoint x: 305, startPoint y: 520, endPoint x: 308, endPoint y: 505, distance: 15.7
click at [305, 519] on span "Cerrar" at bounding box center [289, 518] width 37 height 34
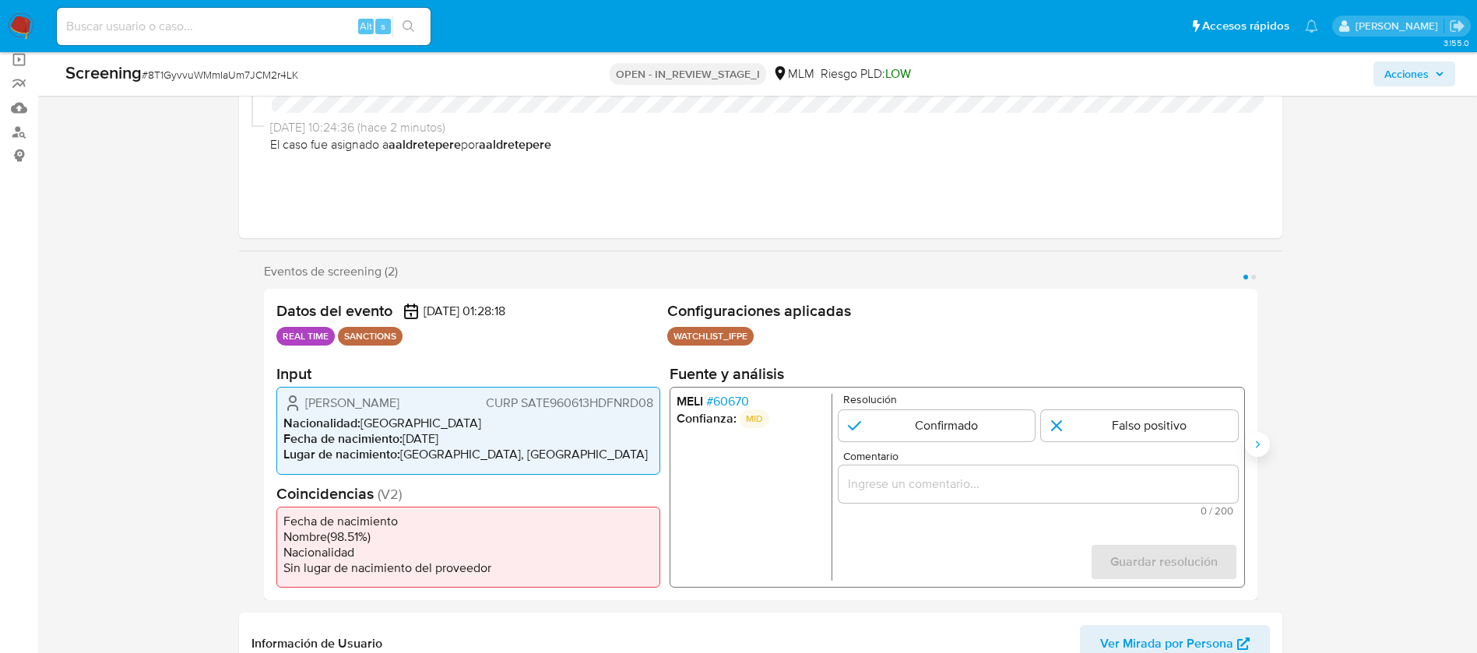
click at [1258, 435] on button "Siguiente" at bounding box center [1257, 444] width 25 height 25
click at [724, 394] on span "# 60670" at bounding box center [727, 402] width 43 height 16
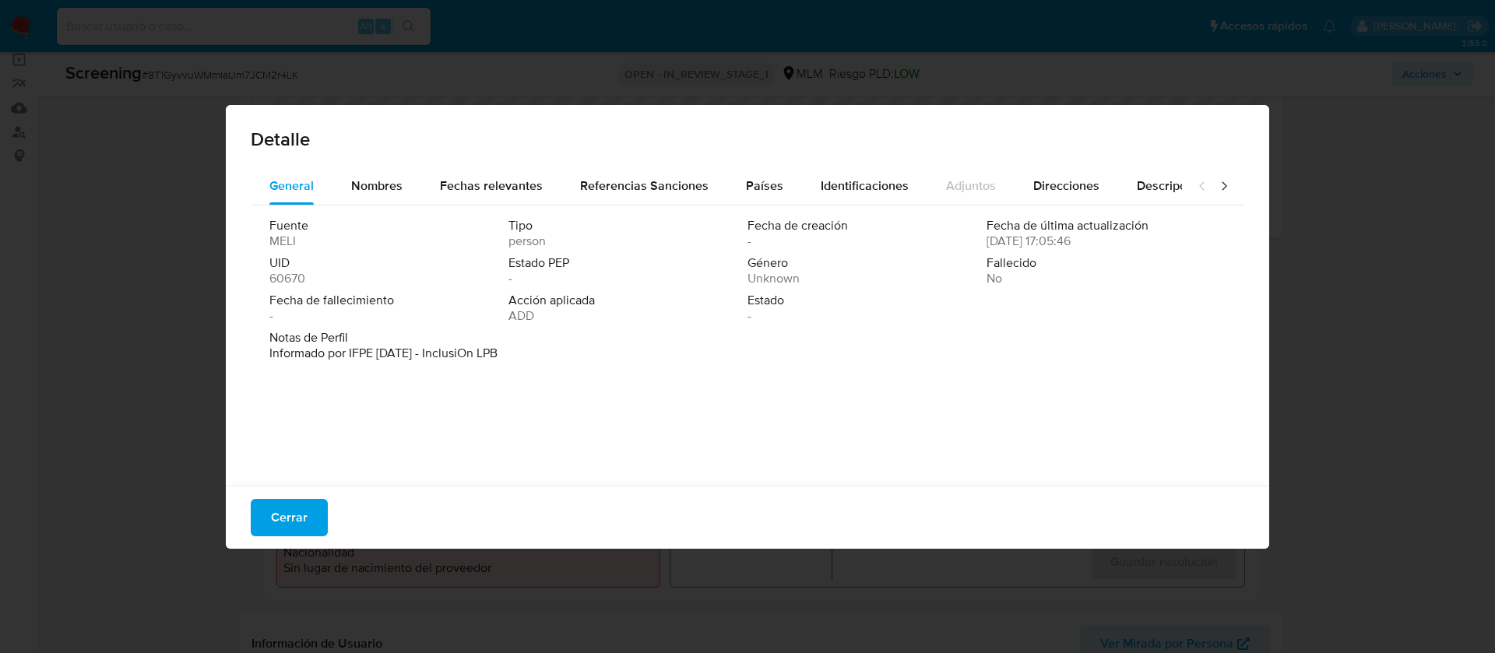
drag, startPoint x: 450, startPoint y: 347, endPoint x: 735, endPoint y: 373, distance: 286.2
click at [735, 375] on div "Fuente MELI Tipo person Fecha de creación - Fecha de última actualización 09/02…" at bounding box center [748, 342] width 994 height 273
drag, startPoint x: 589, startPoint y: 382, endPoint x: 511, endPoint y: 324, distance: 96.9
click at [588, 382] on div "Fuente MELI Tipo person Fecha de creación - Fecha de última actualización 09/02…" at bounding box center [748, 342] width 994 height 273
drag, startPoint x: 517, startPoint y: 327, endPoint x: 556, endPoint y: 318, distance: 39.9
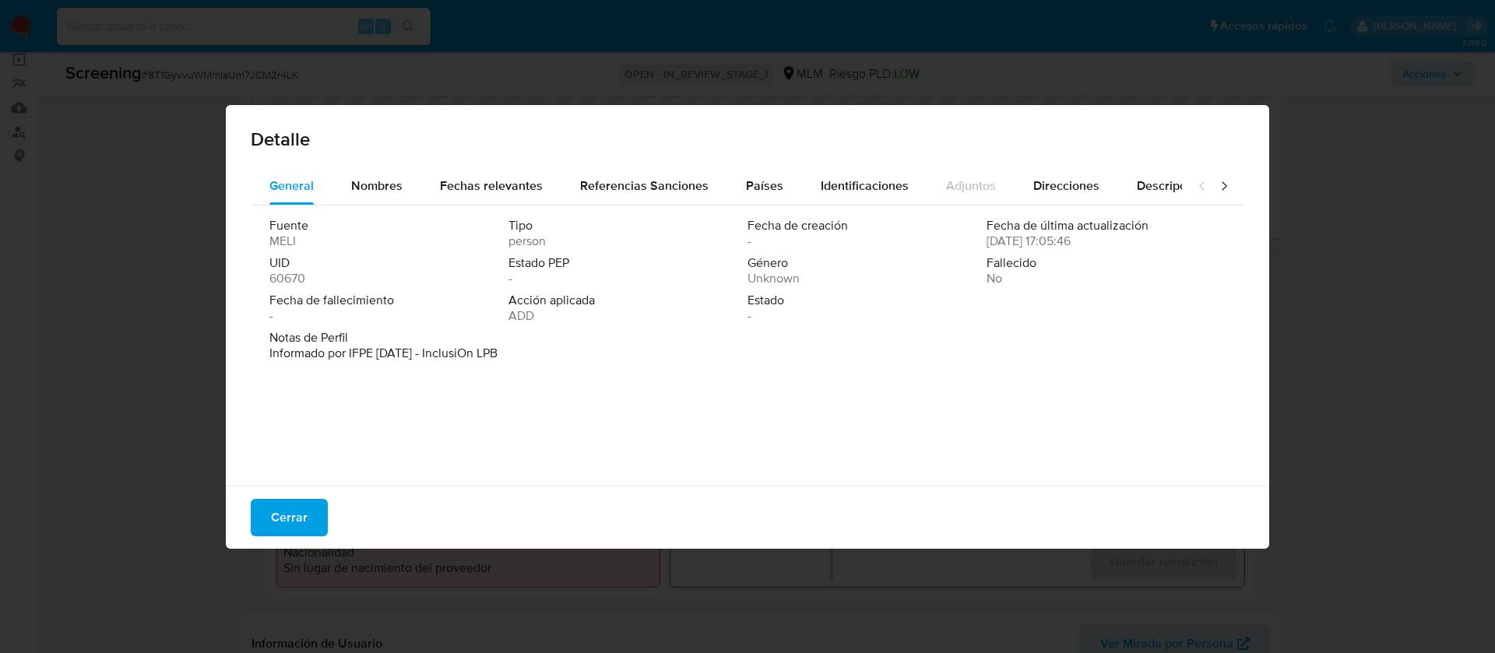
click at [556, 318] on div "Fuente MELI Tipo person Fecha de creación - Fecha de última actualización 09/02…" at bounding box center [747, 274] width 956 height 112
click at [494, 185] on span "Fechas relevantes" at bounding box center [491, 186] width 103 height 18
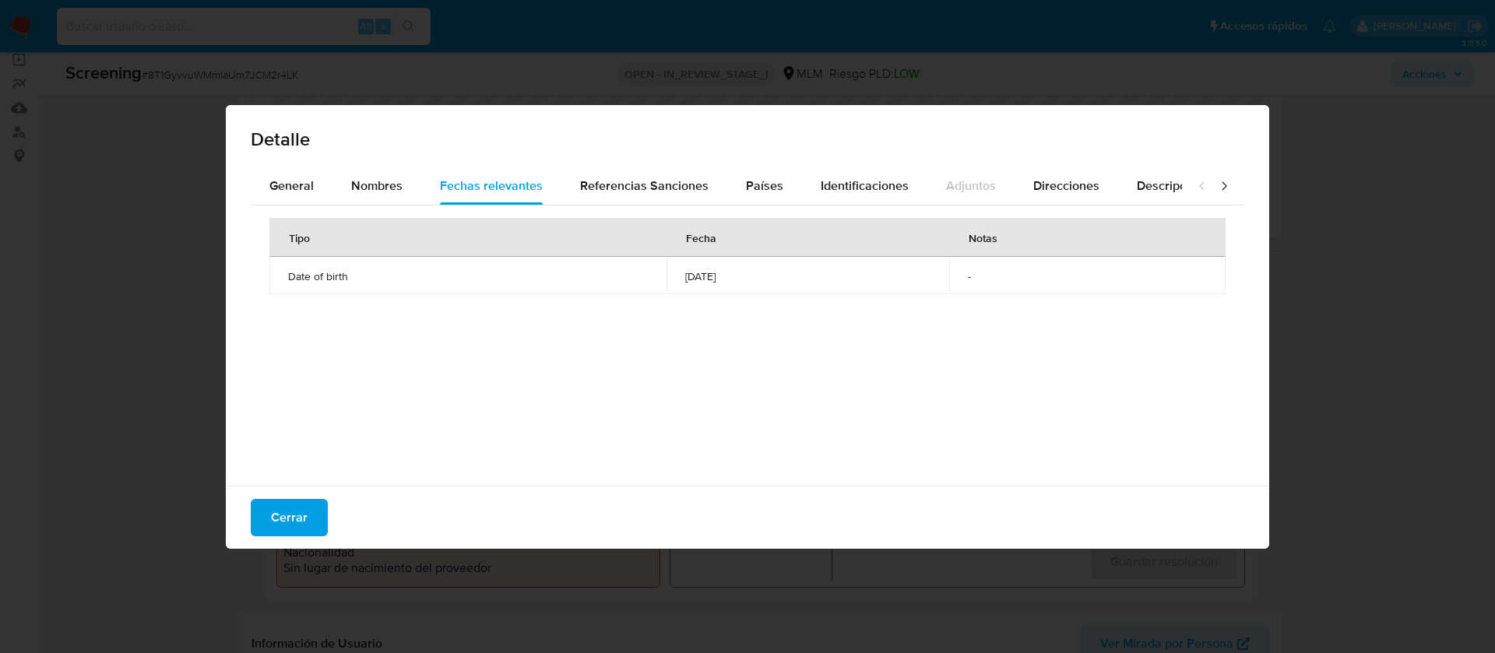
drag, startPoint x: 282, startPoint y: 521, endPoint x: 277, endPoint y: 504, distance: 17.8
click at [283, 520] on span "Cerrar" at bounding box center [289, 518] width 37 height 34
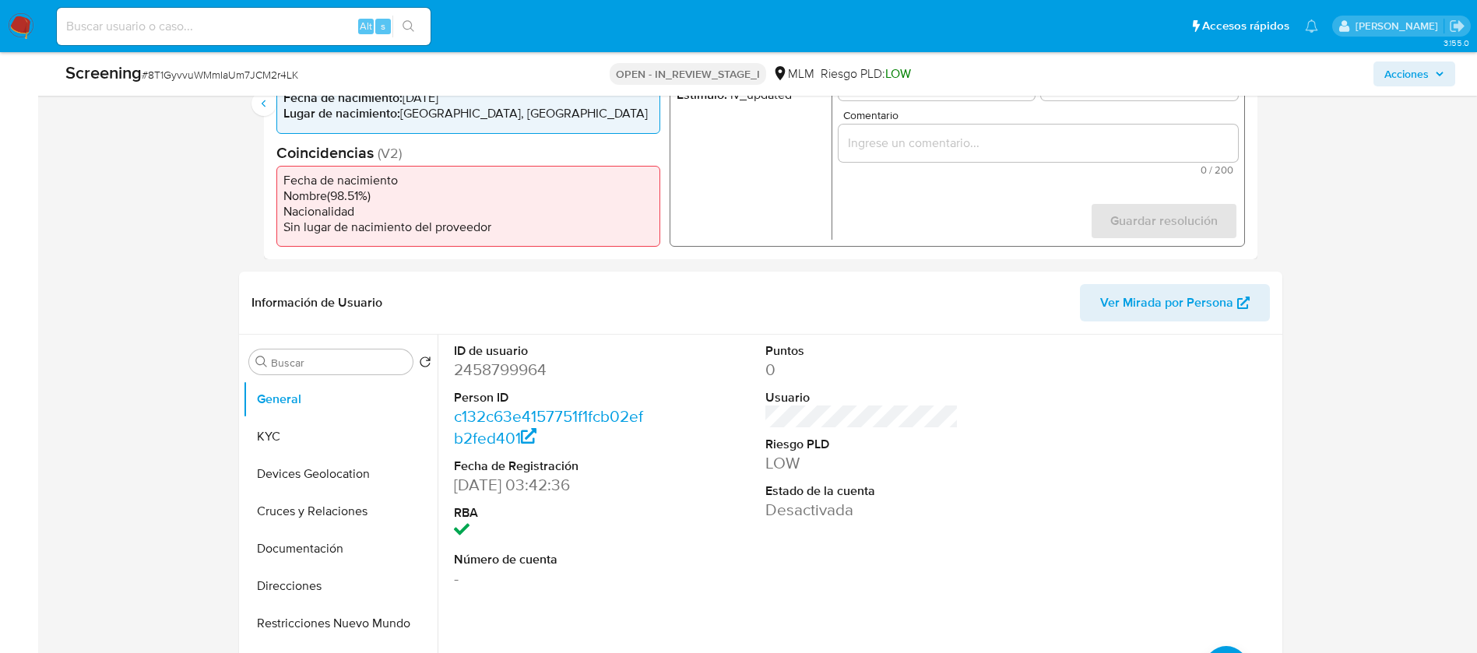
scroll to position [467, 0]
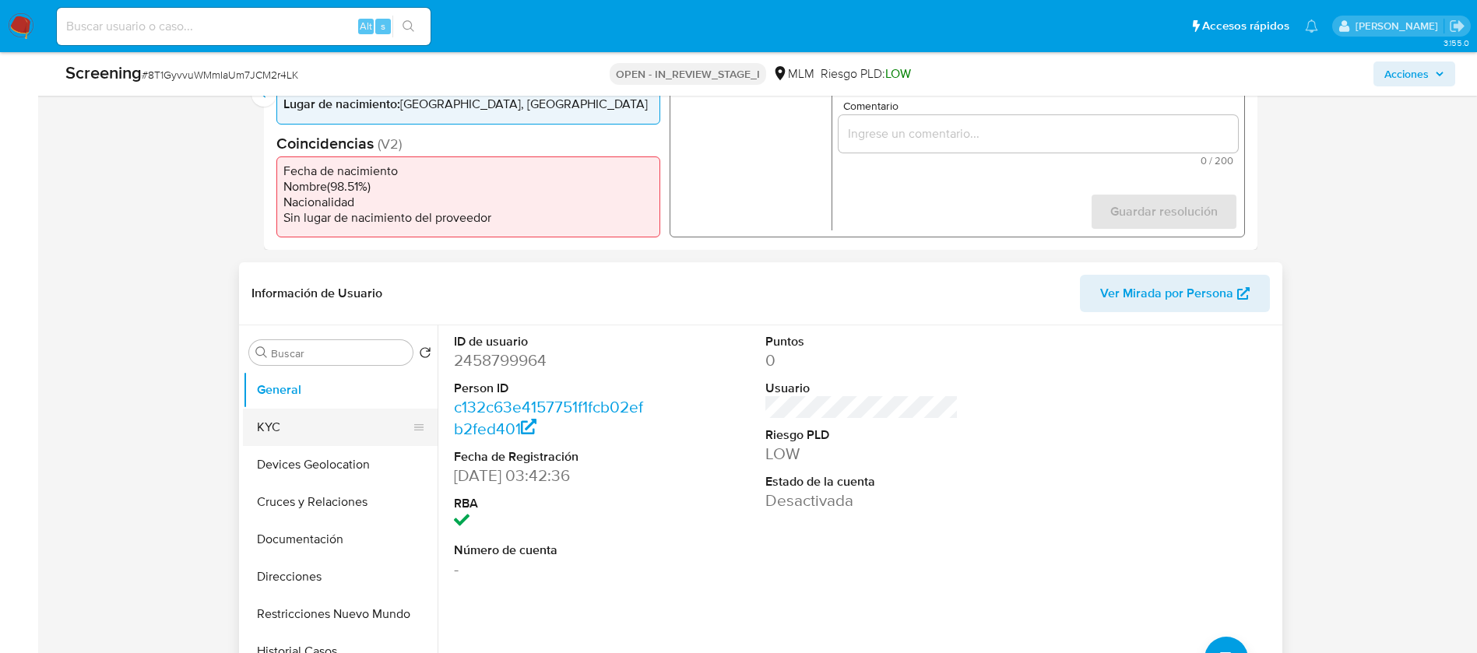
click at [325, 425] on button "KYC" at bounding box center [334, 427] width 182 height 37
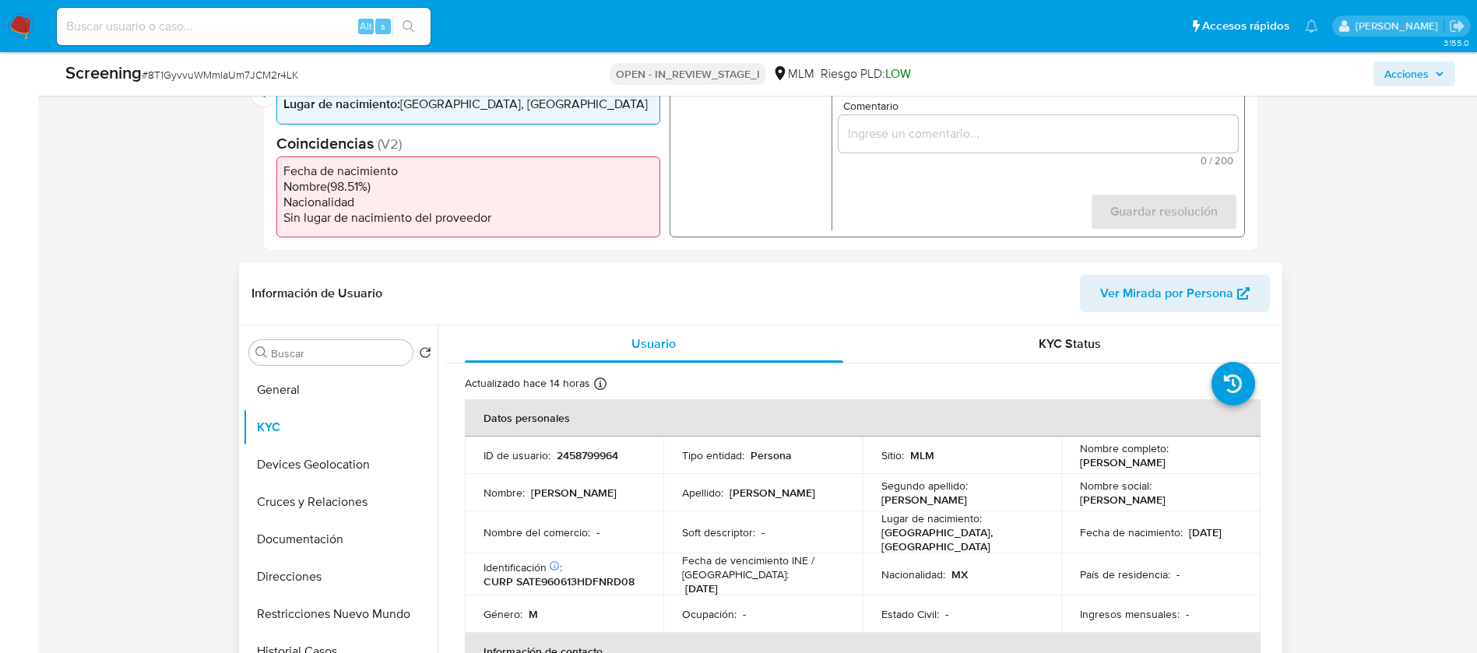
click at [589, 468] on td "ID de usuario : 2458799964" at bounding box center [564, 455] width 199 height 37
click at [589, 459] on p "2458799964" at bounding box center [588, 456] width 62 height 14
copy p "2458799964"
click at [294, 535] on button "Documentación" at bounding box center [334, 539] width 182 height 37
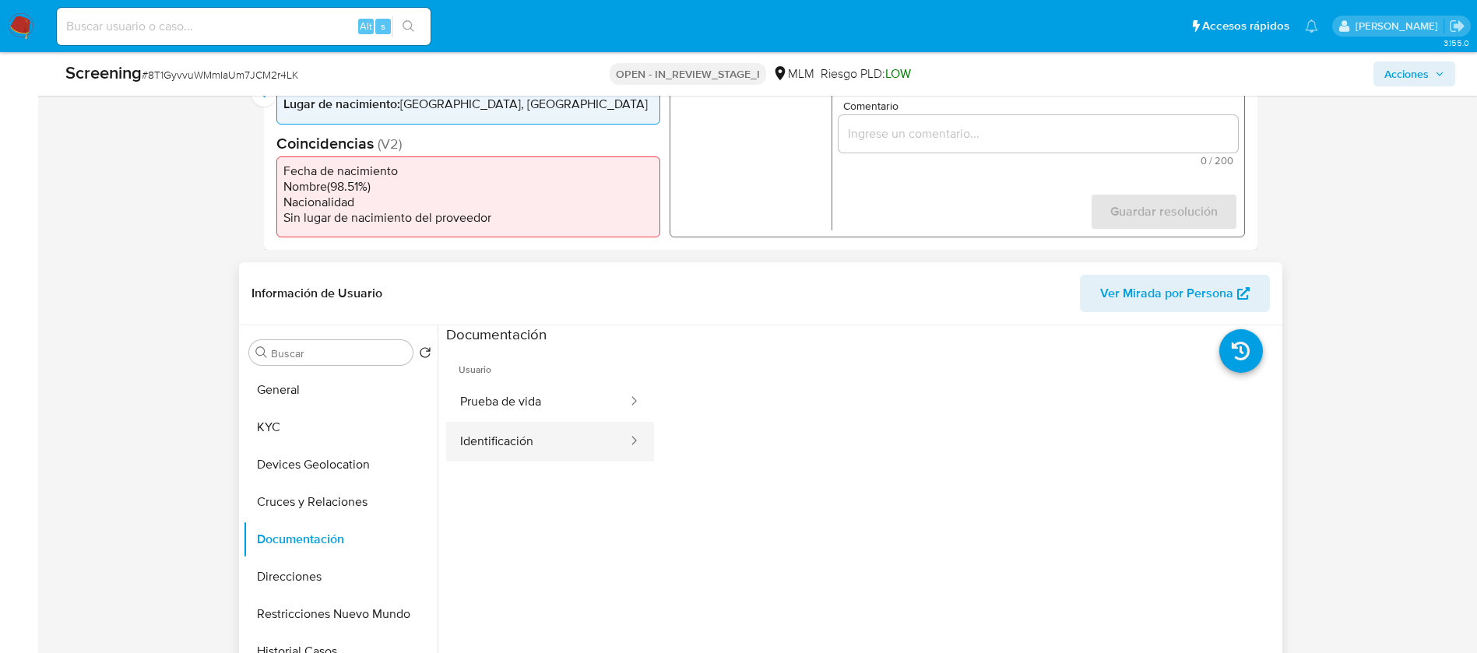
click at [491, 426] on button "Identificación" at bounding box center [537, 442] width 183 height 40
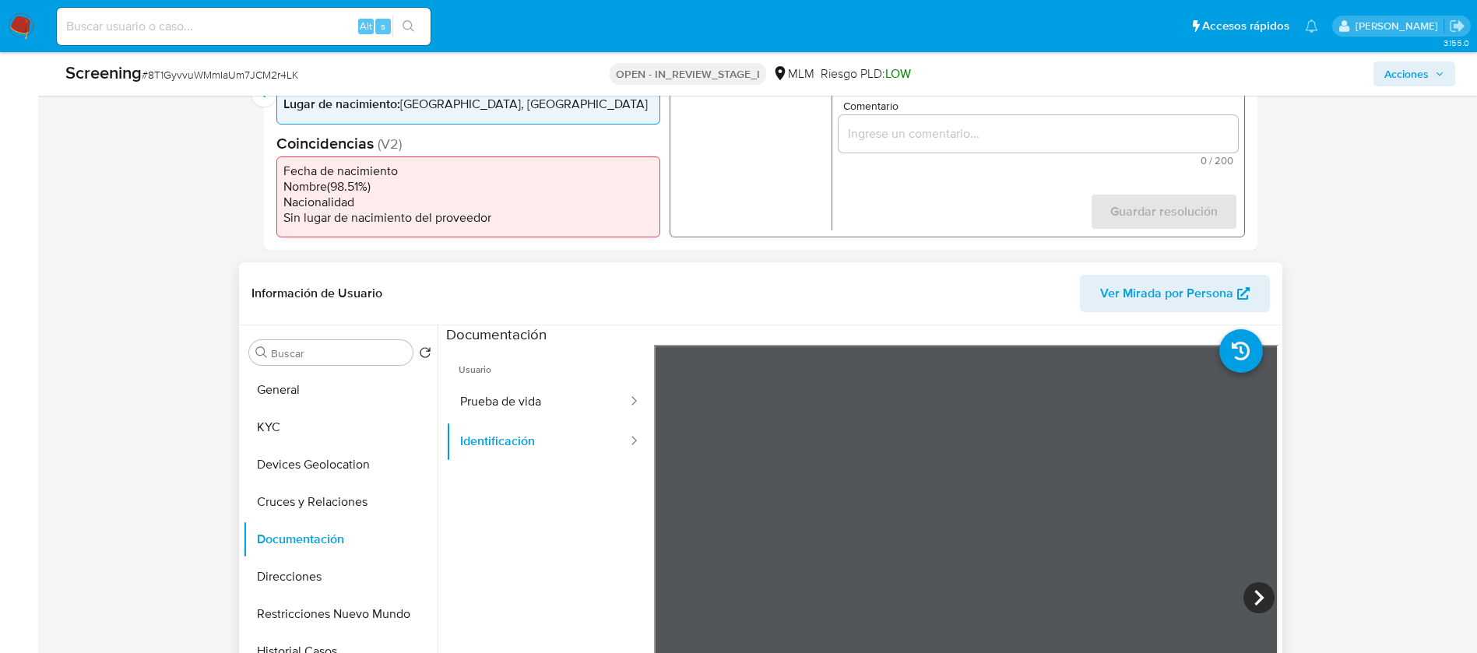
scroll to position [0, 0]
click at [537, 396] on button "Prueba de vida" at bounding box center [537, 402] width 183 height 40
click at [287, 429] on button "KYC" at bounding box center [334, 427] width 182 height 37
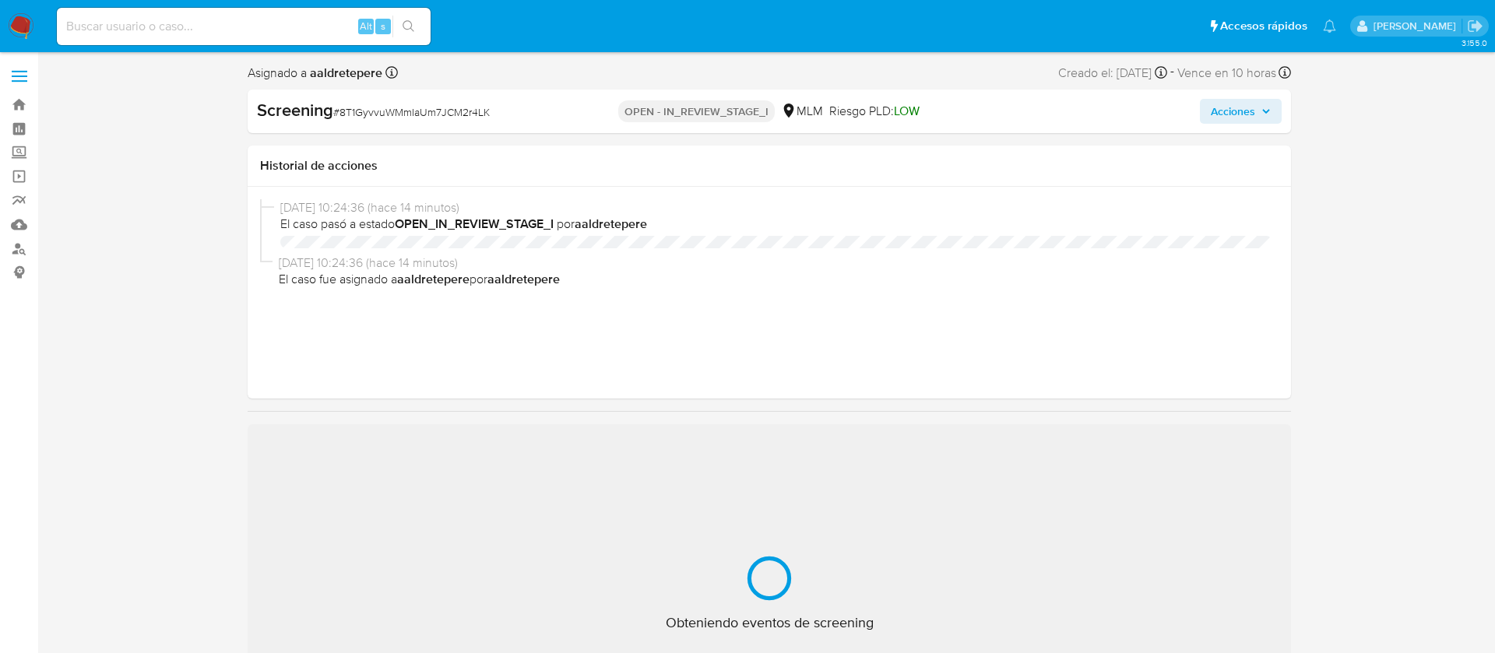
select select "10"
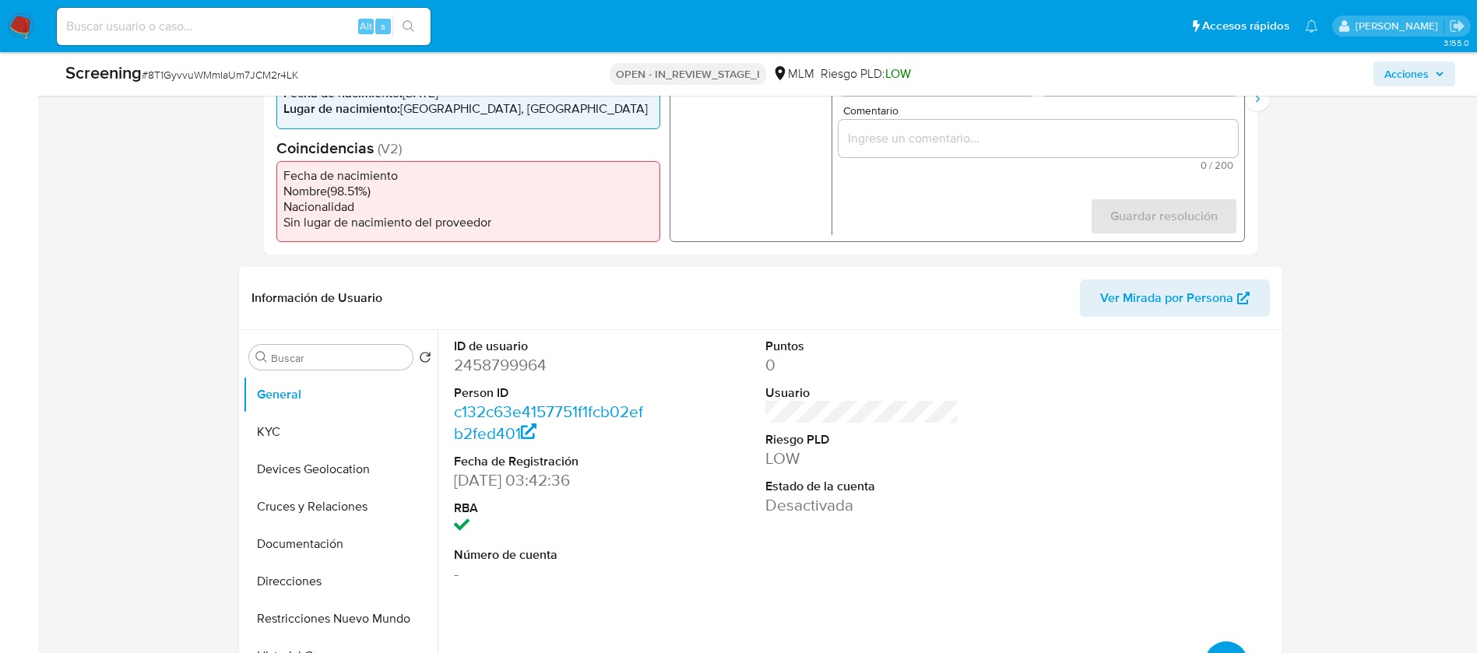
scroll to position [467, 0]
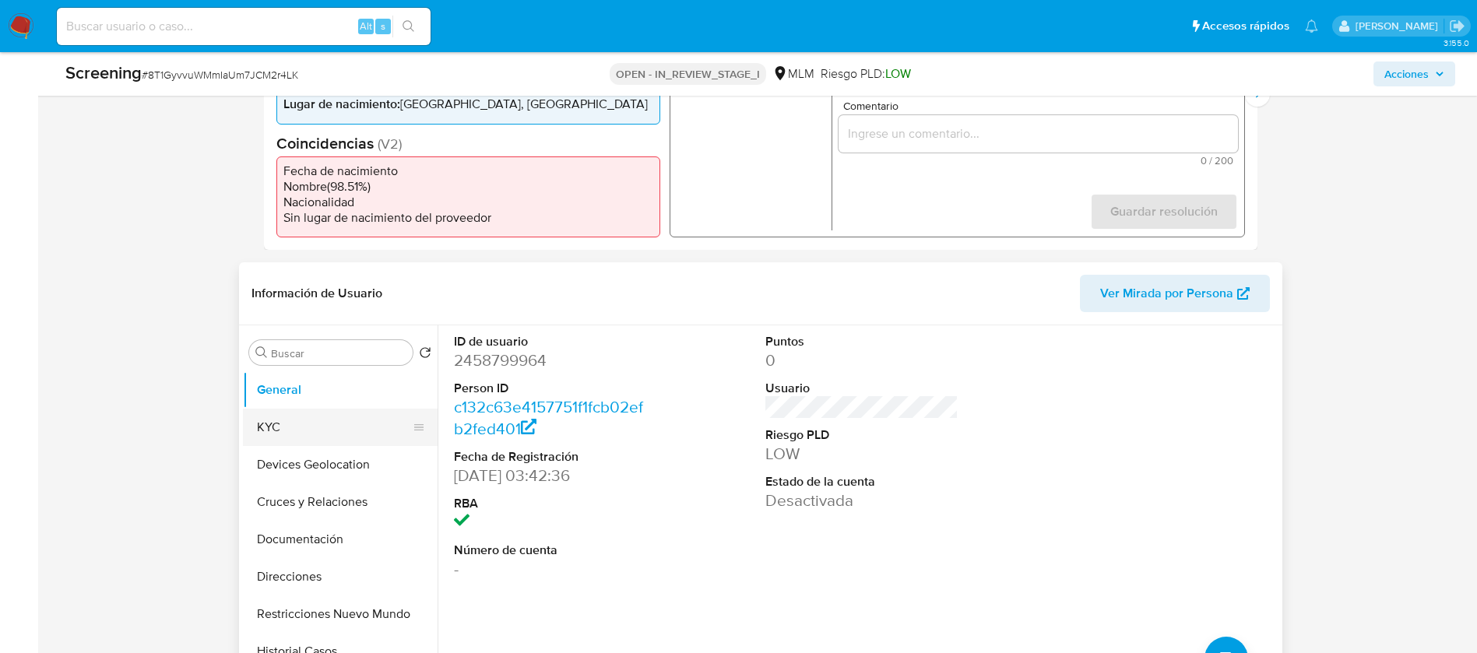
click at [268, 409] on button "KYC" at bounding box center [334, 427] width 182 height 37
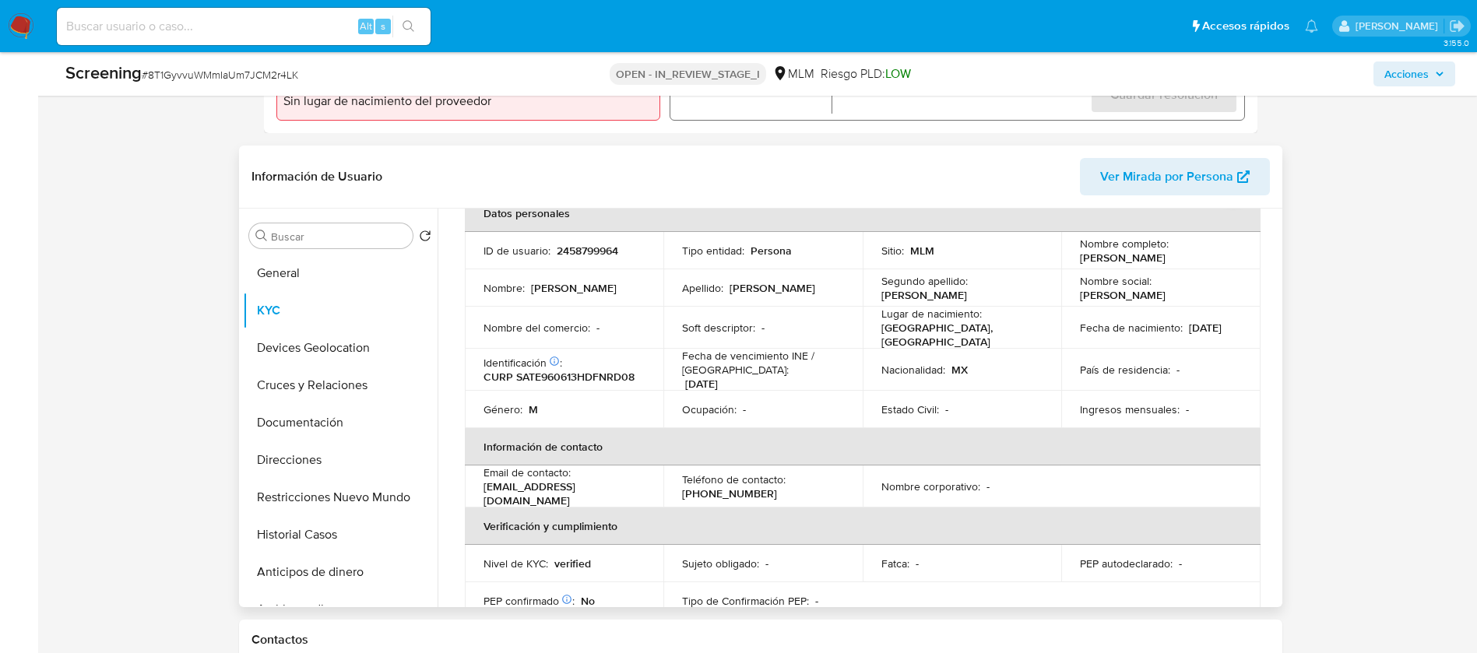
scroll to position [0, 0]
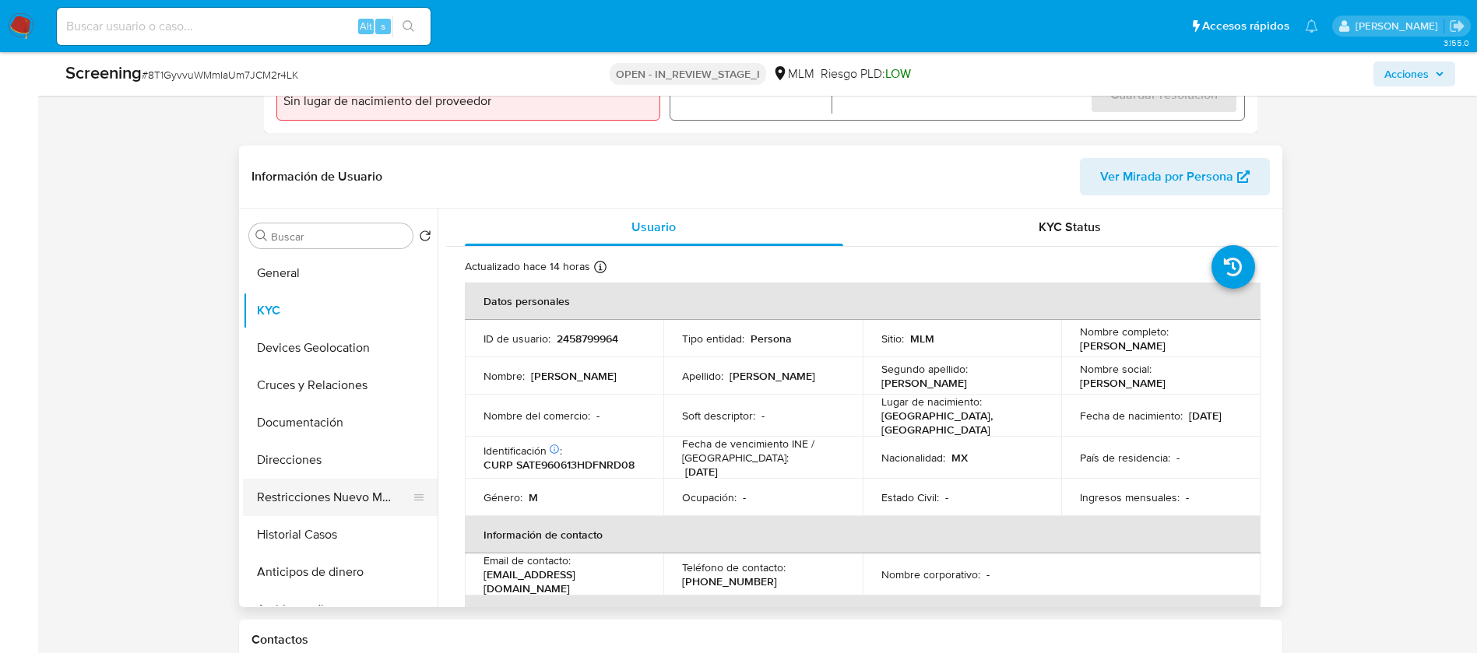
click at [367, 484] on button "Restricciones Nuevo Mundo" at bounding box center [334, 497] width 182 height 37
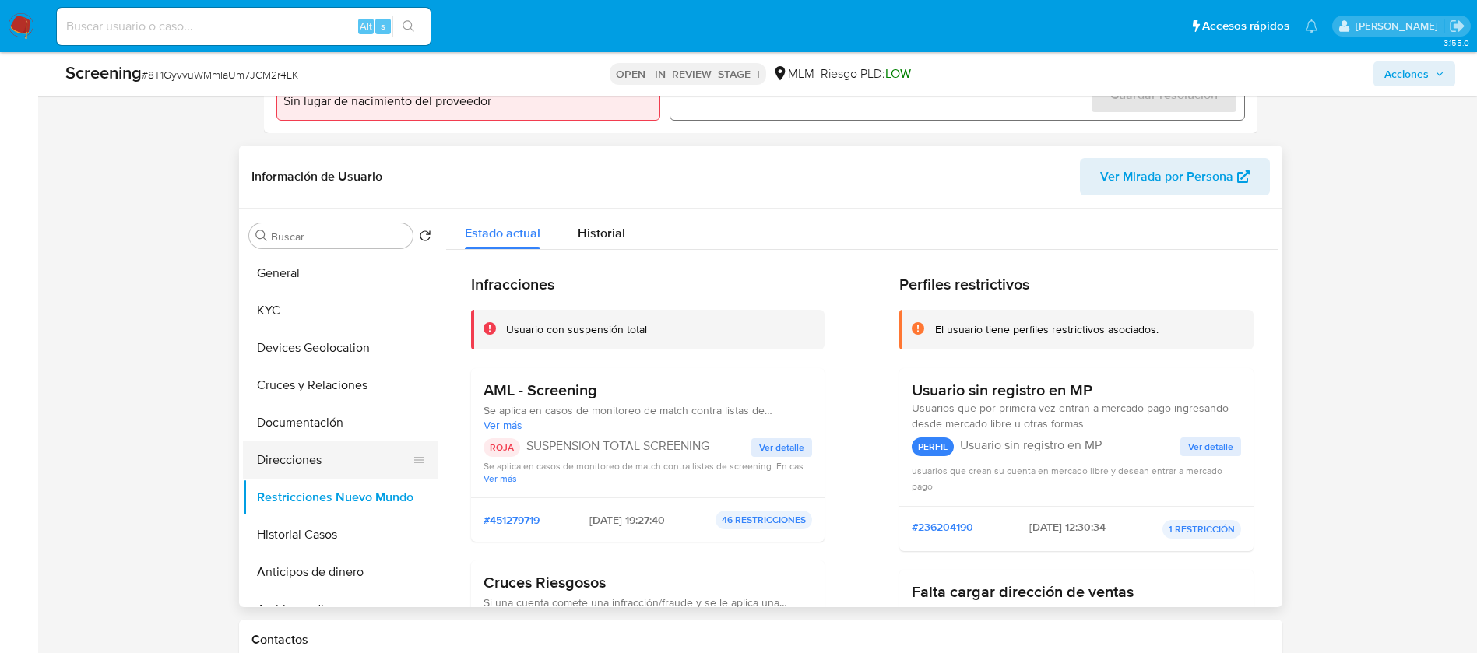
click at [326, 457] on button "Direcciones" at bounding box center [334, 460] width 182 height 37
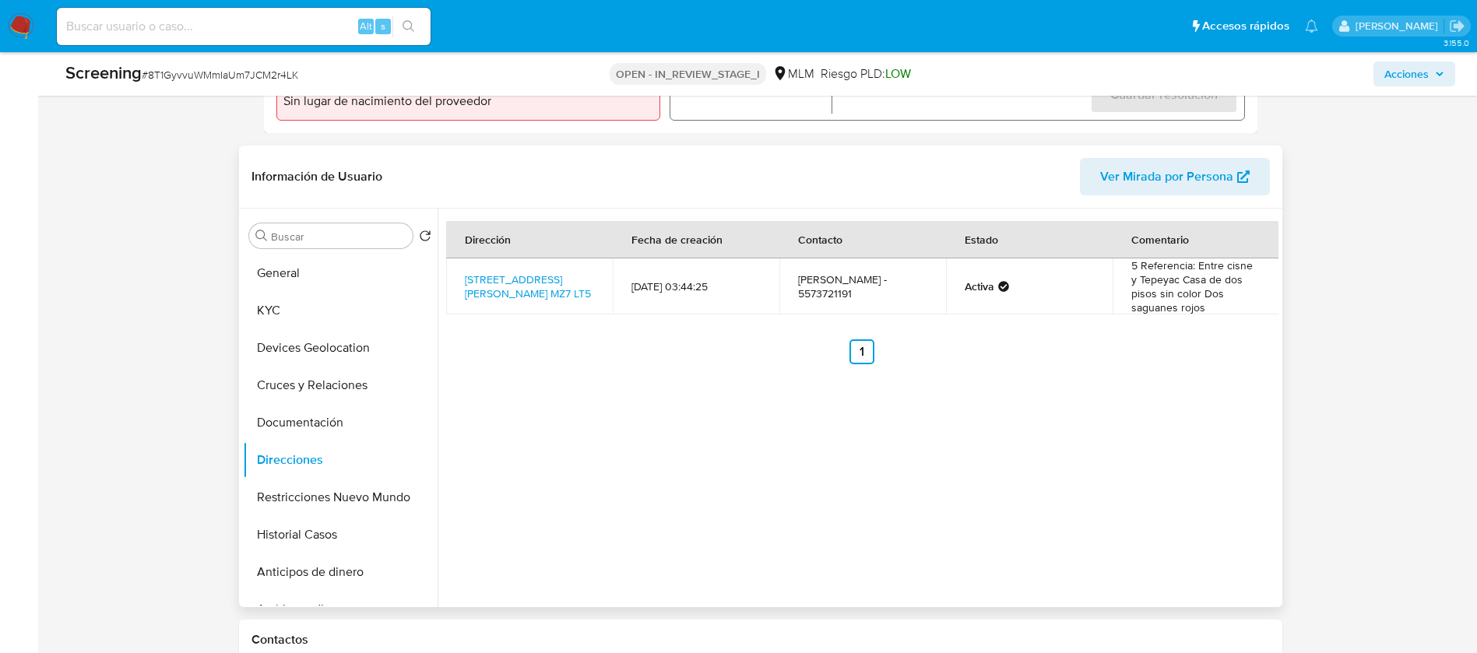
drag, startPoint x: 790, startPoint y: 452, endPoint x: 746, endPoint y: 428, distance: 50.2
click at [776, 500] on div "Dirección Fecha de creación Contacto Estado Comentario Calle Lago Del Carmen Mz…" at bounding box center [858, 408] width 841 height 399
drag, startPoint x: 702, startPoint y: 526, endPoint x: 687, endPoint y: 605, distance: 80.0
click at [702, 544] on div "Dirección Fecha de creación Contacto Estado Comentario Calle Lago Del Carmen Mz…" at bounding box center [858, 408] width 841 height 399
click at [16, 19] on img at bounding box center [21, 26] width 26 height 26
